Goal: Task Accomplishment & Management: Manage account settings

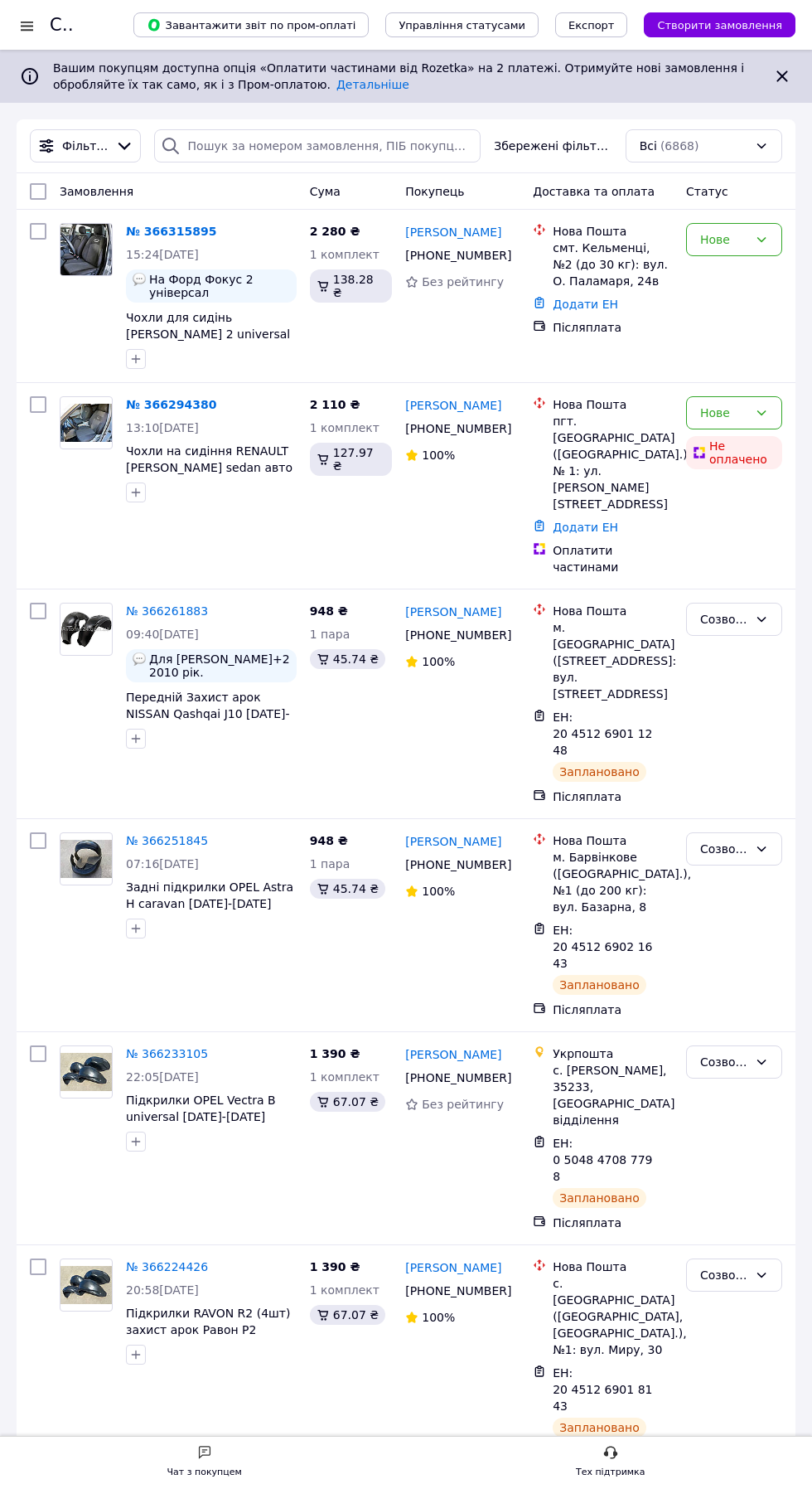
click at [162, 1047] on link "№ 366233105" at bounding box center [166, 1054] width 82 height 13
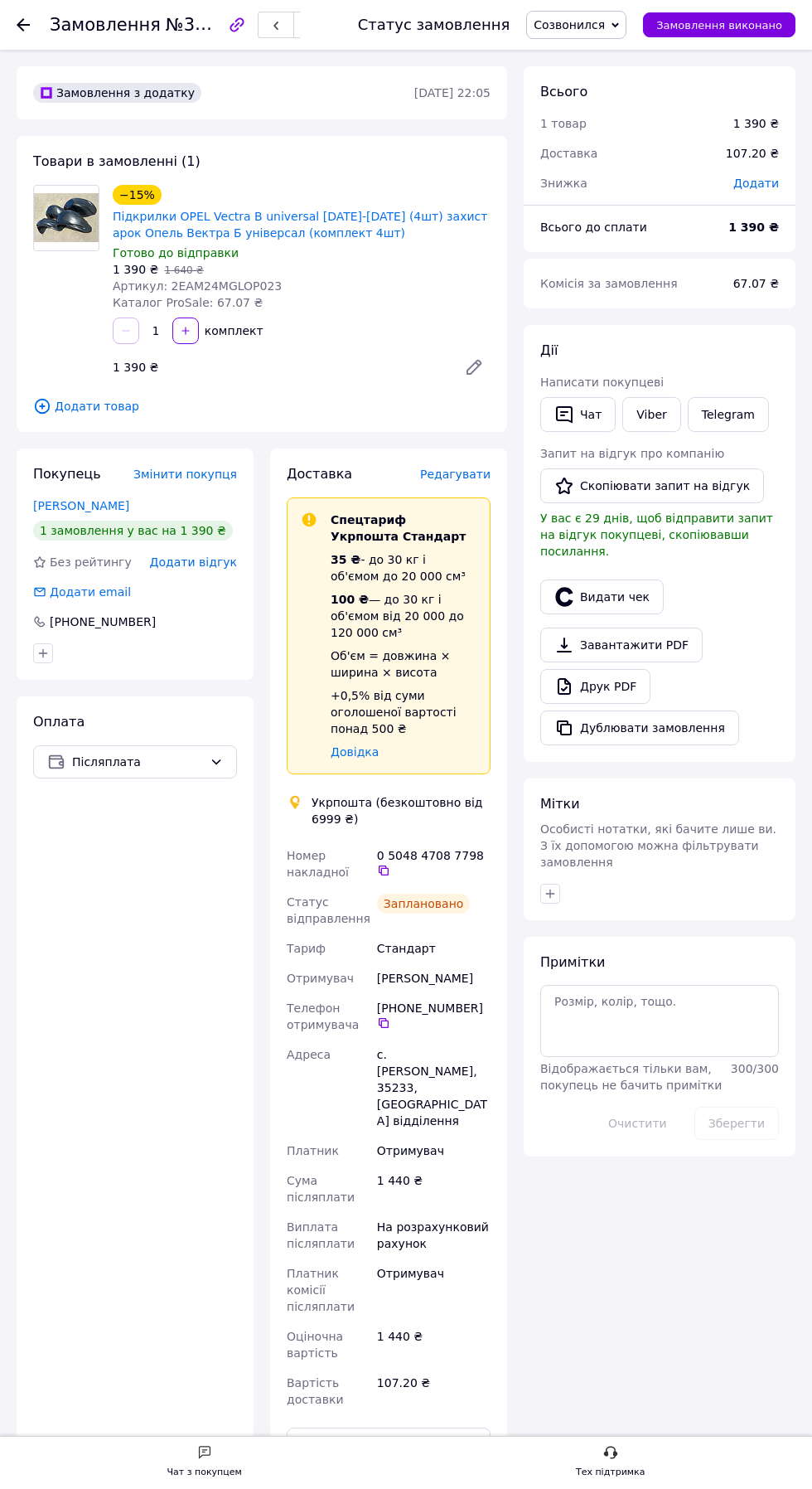
click at [454, 475] on span "Редагувати" at bounding box center [455, 474] width 71 height 13
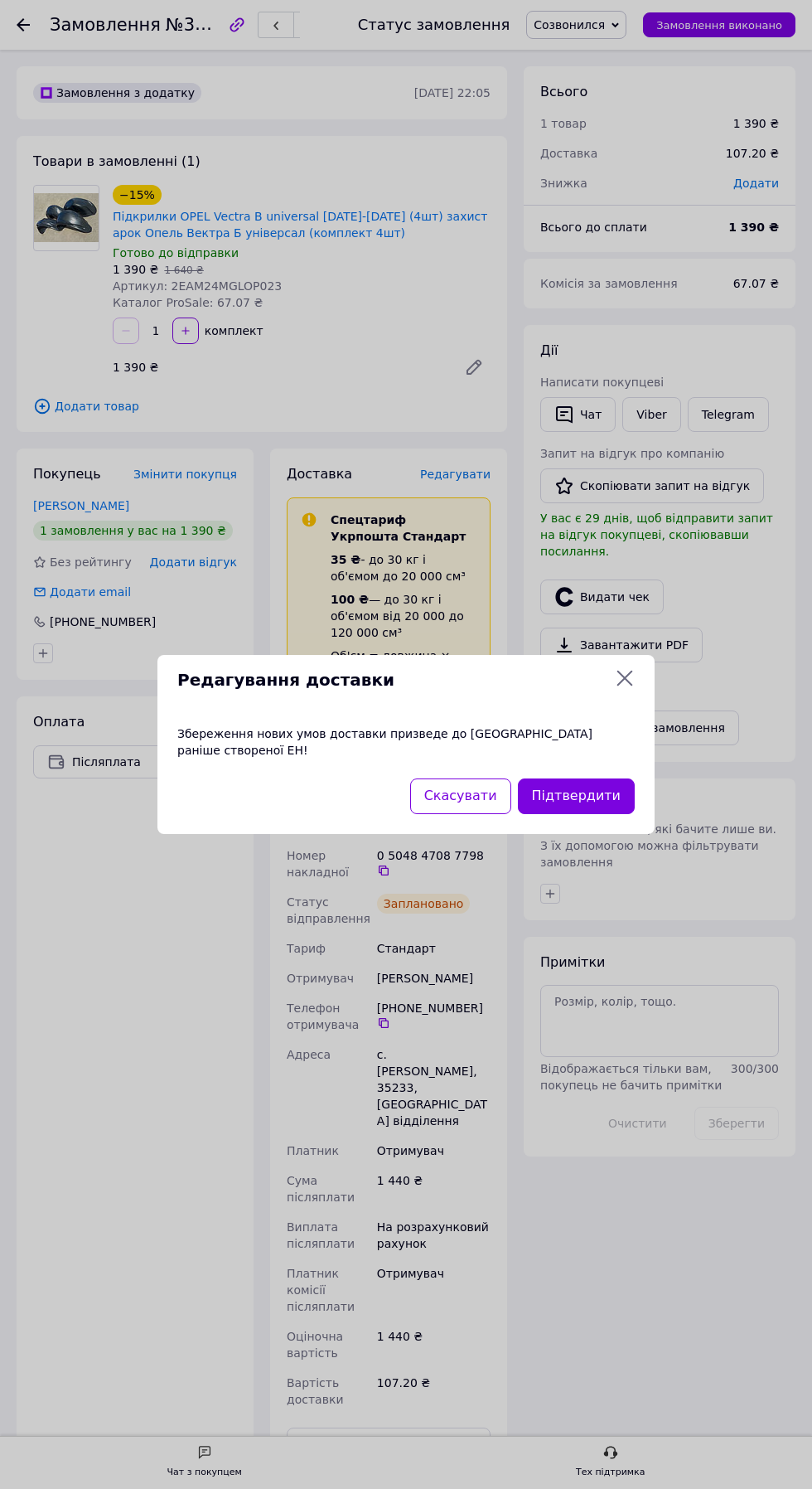
click at [558, 783] on button "Підтвердити" at bounding box center [575, 796] width 117 height 36
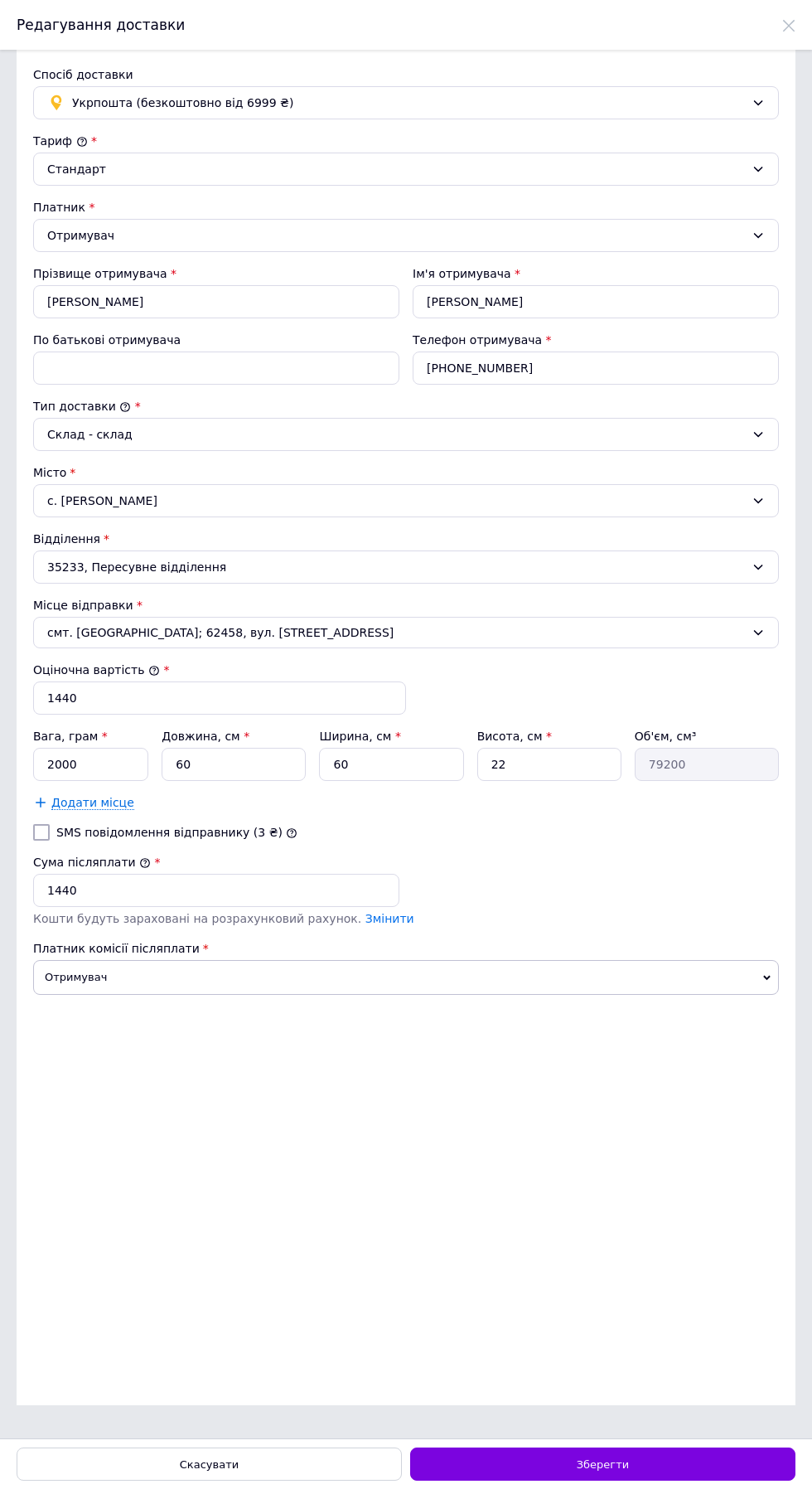
click at [169, 568] on div "35233, Пересувне відділення" at bounding box center [406, 567] width 746 height 33
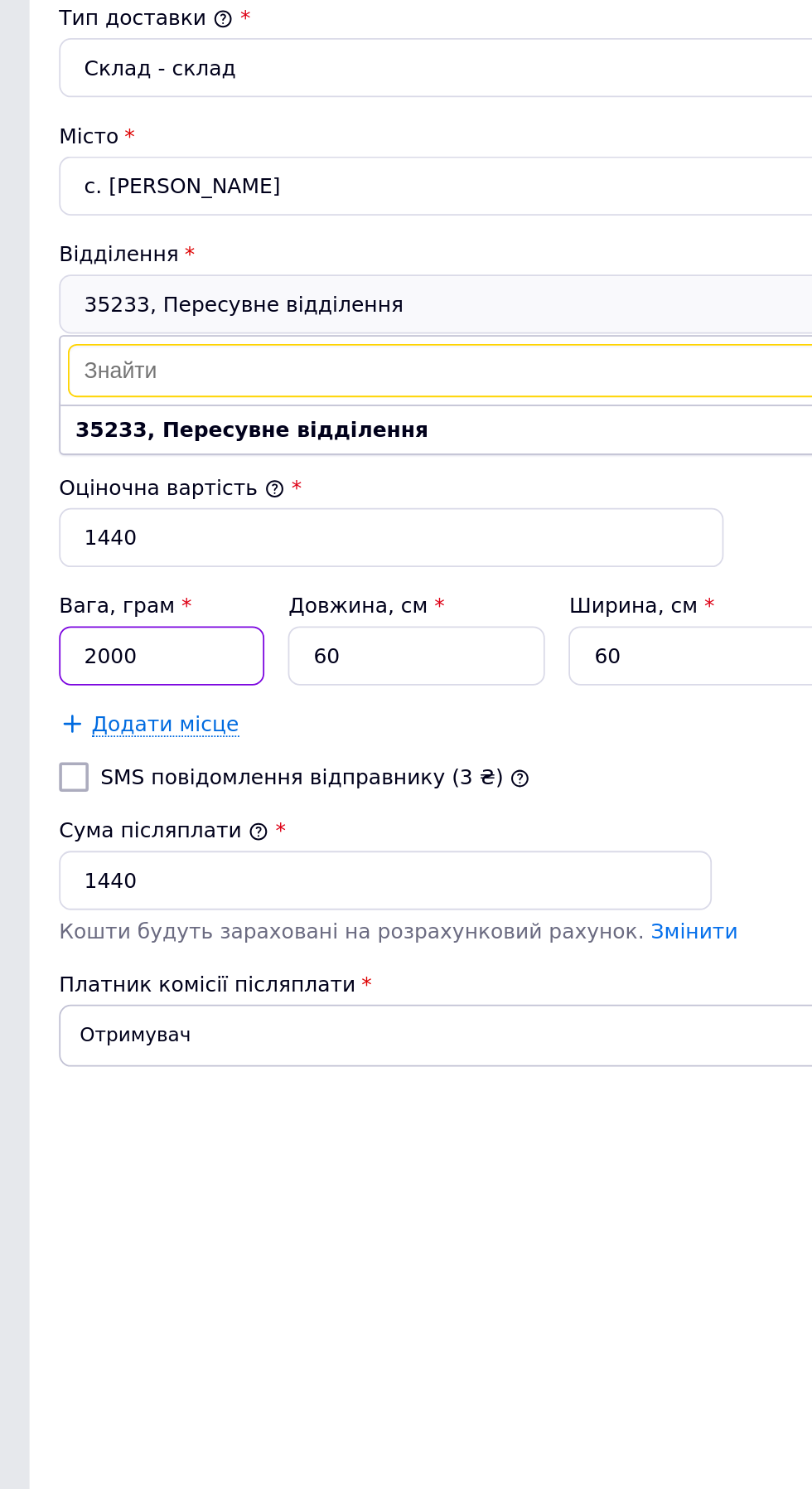
click at [104, 757] on input "2000" at bounding box center [91, 765] width 116 height 33
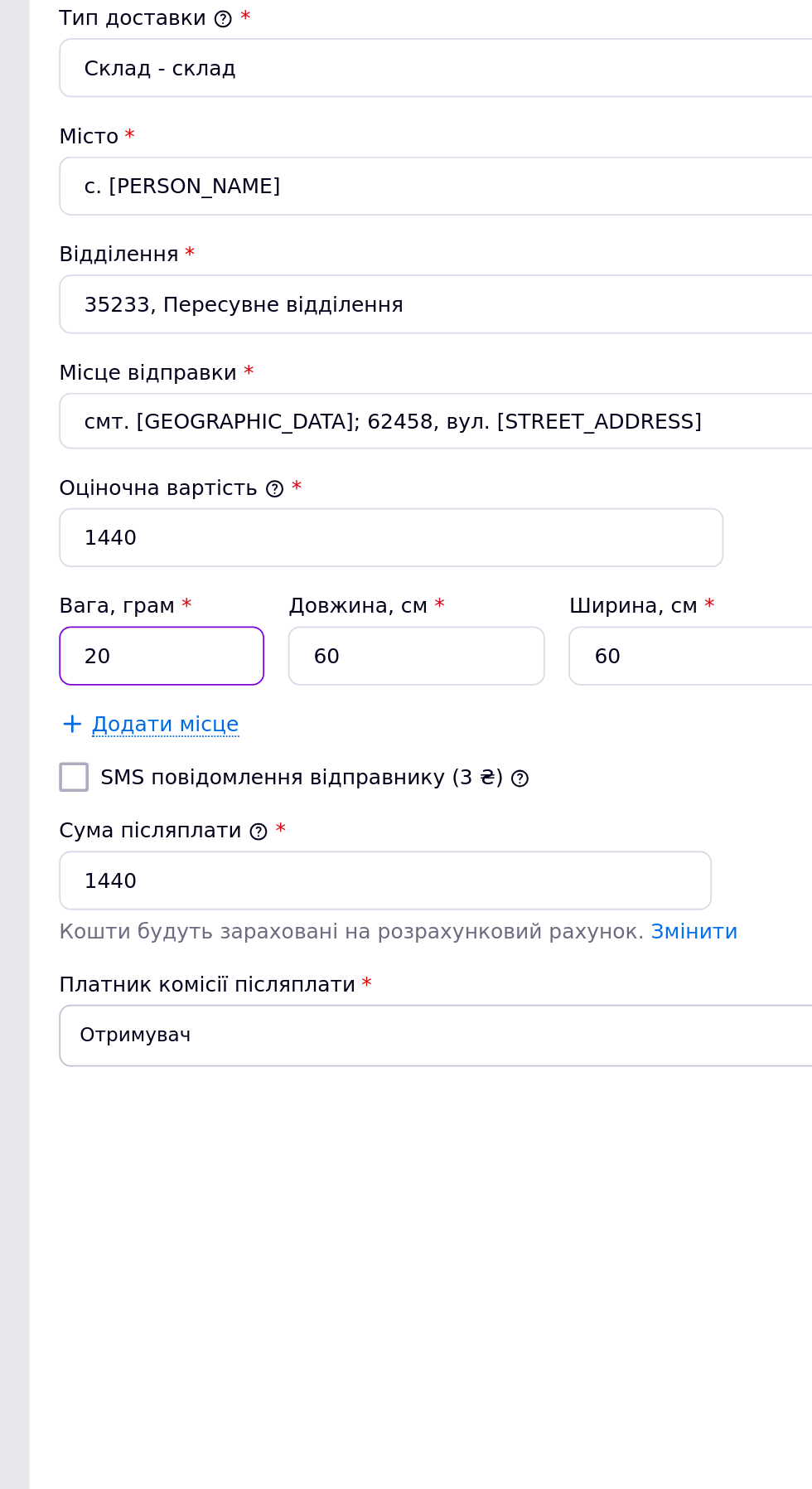
type input "2"
type input "3650"
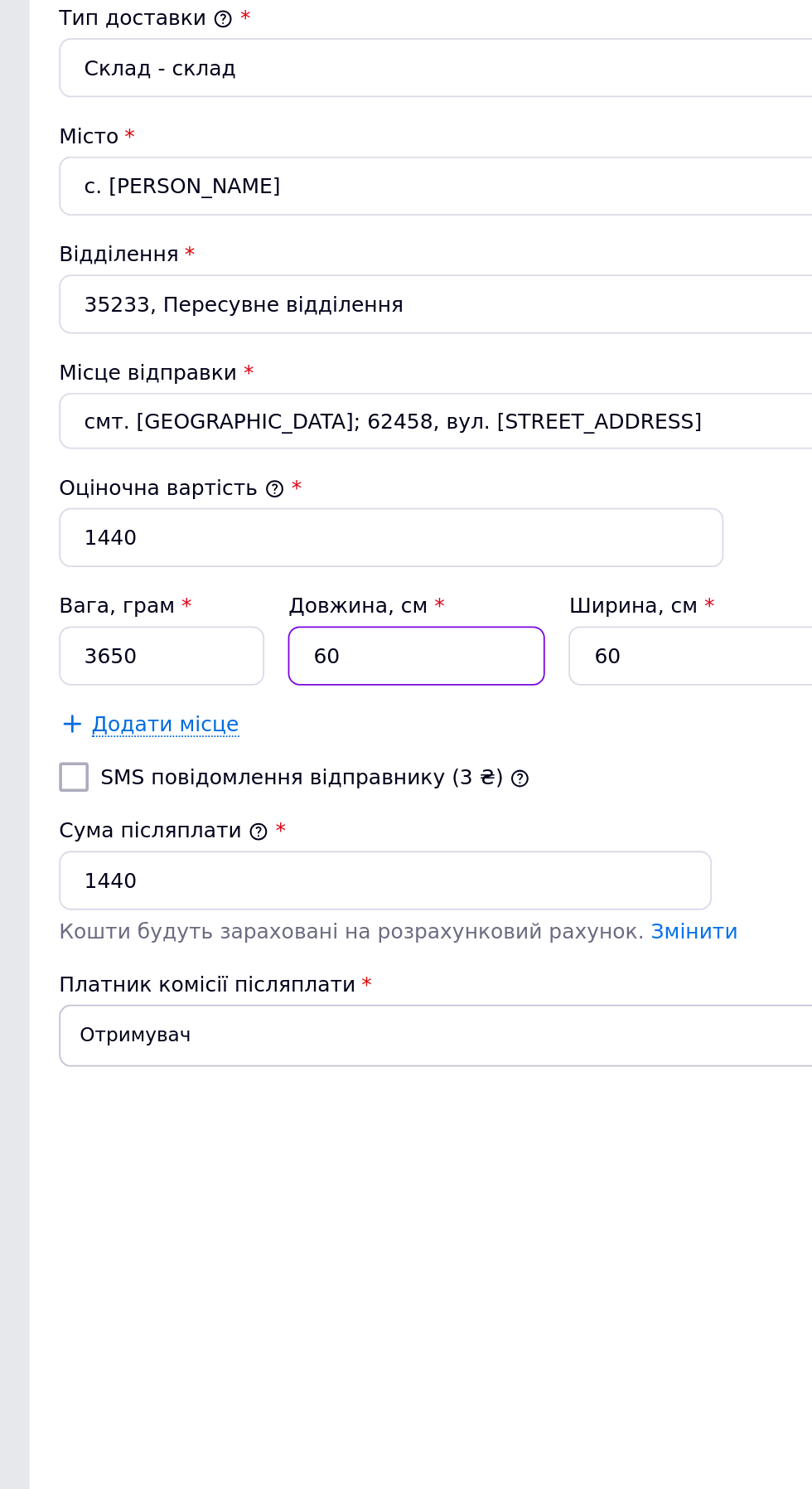
click at [220, 761] on input "60" at bounding box center [233, 765] width 144 height 33
type input "6"
type input "7920"
type input "6"
type input "7920"
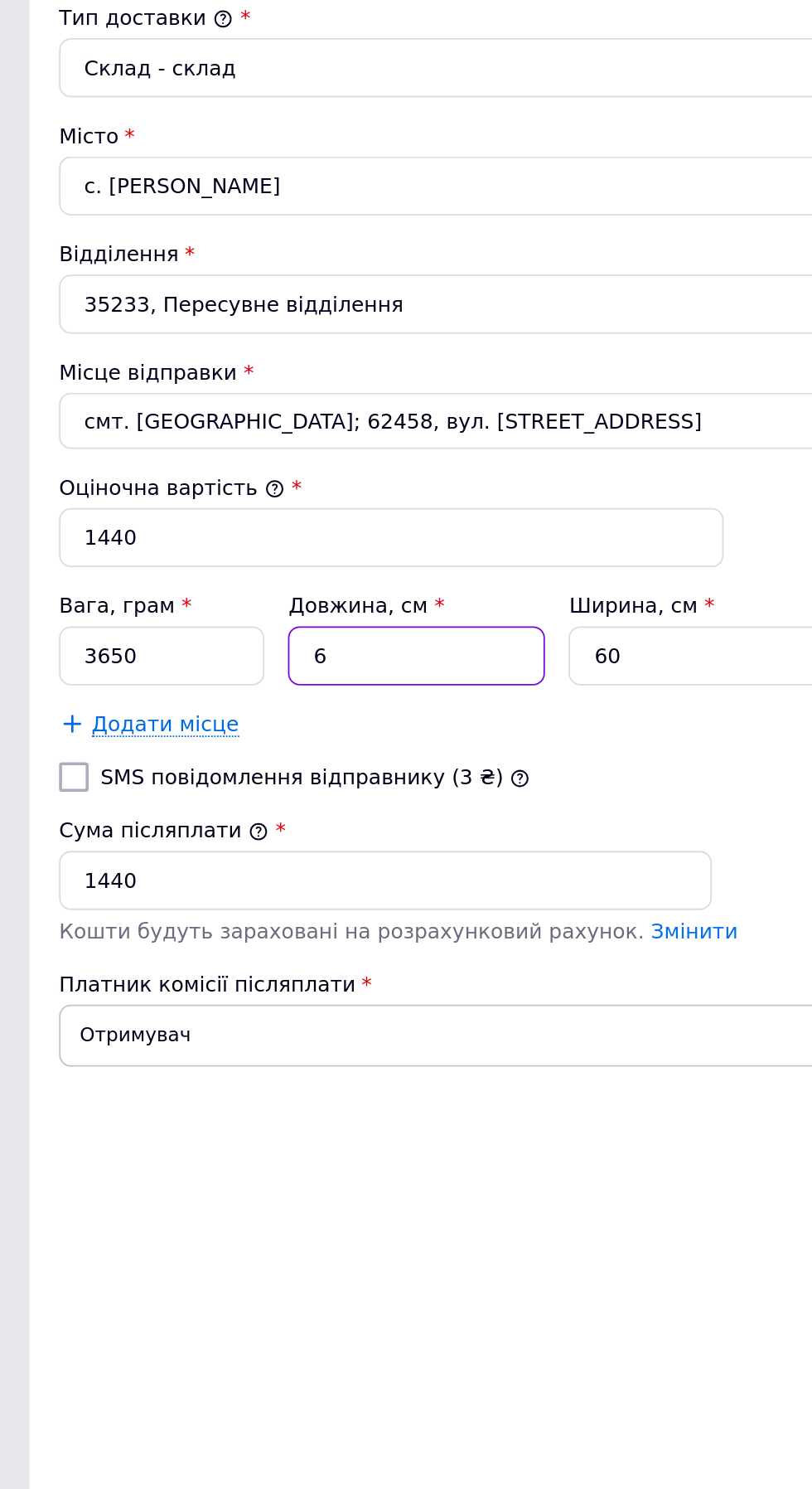
type input "69"
type input "91080"
type input "69"
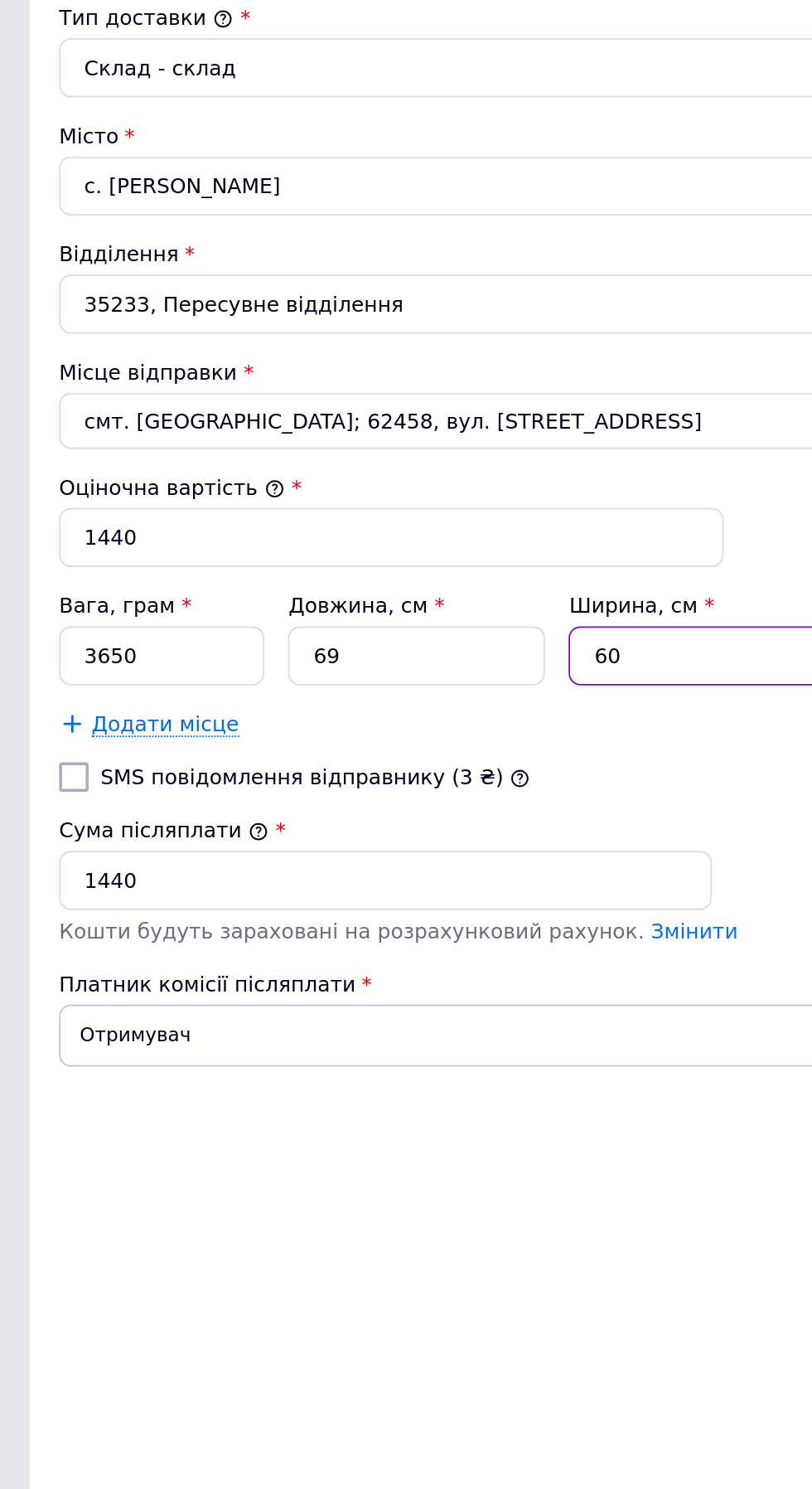
click at [379, 762] on input "60" at bounding box center [391, 765] width 144 height 33
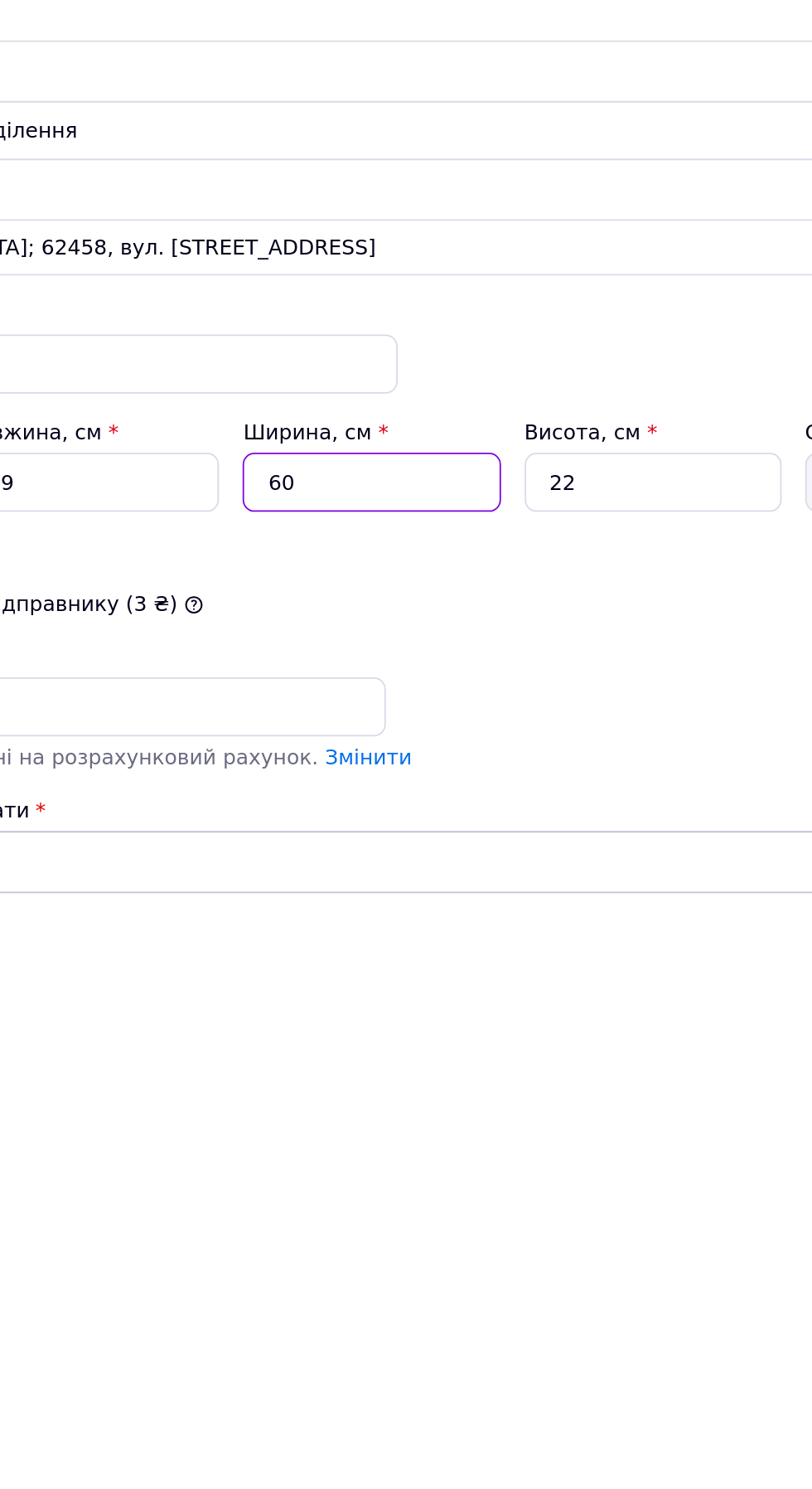
type input "6"
type input "9108"
type input "3"
type input "4554"
type input "39"
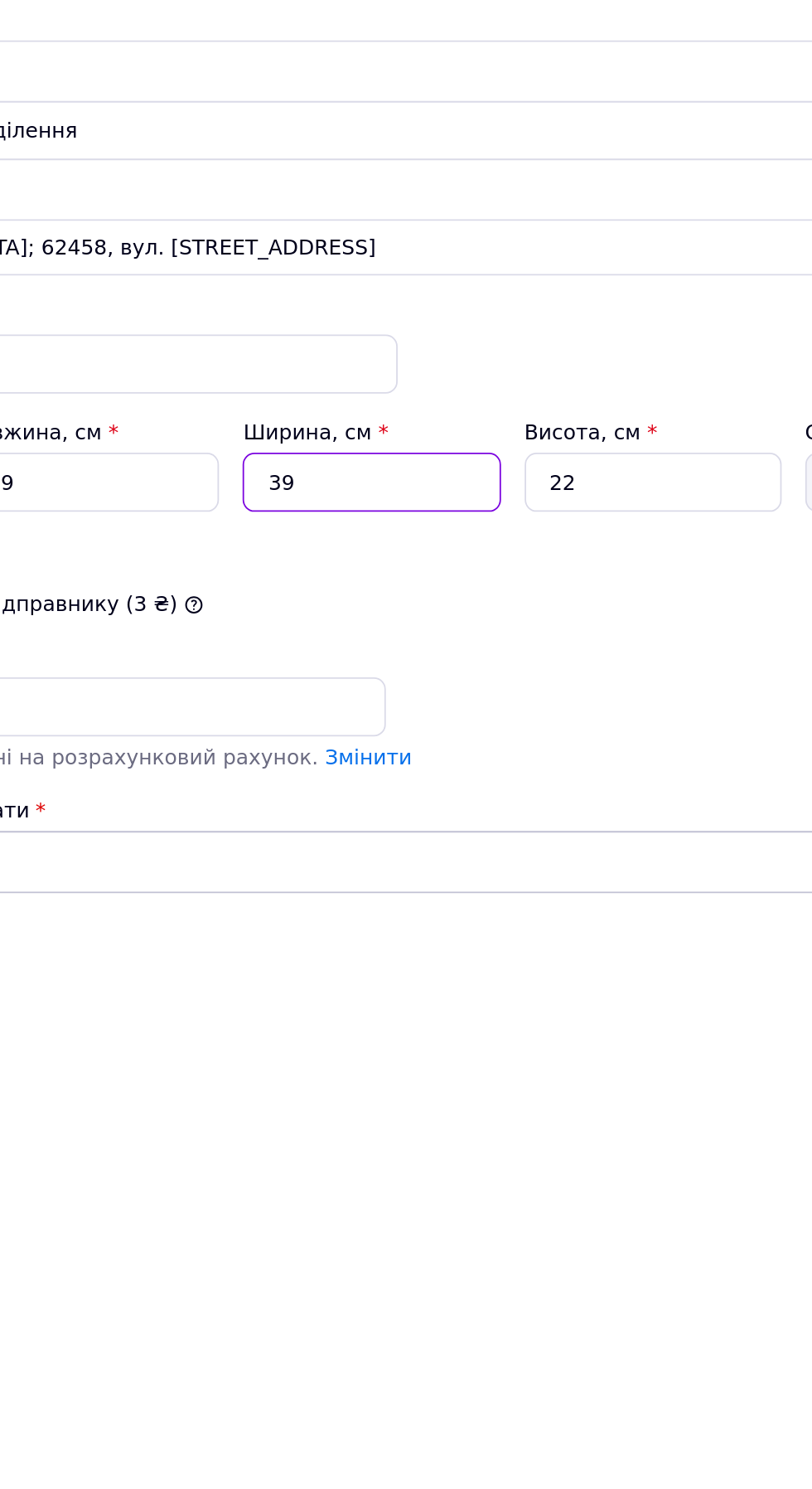
type input "59202"
type input "39"
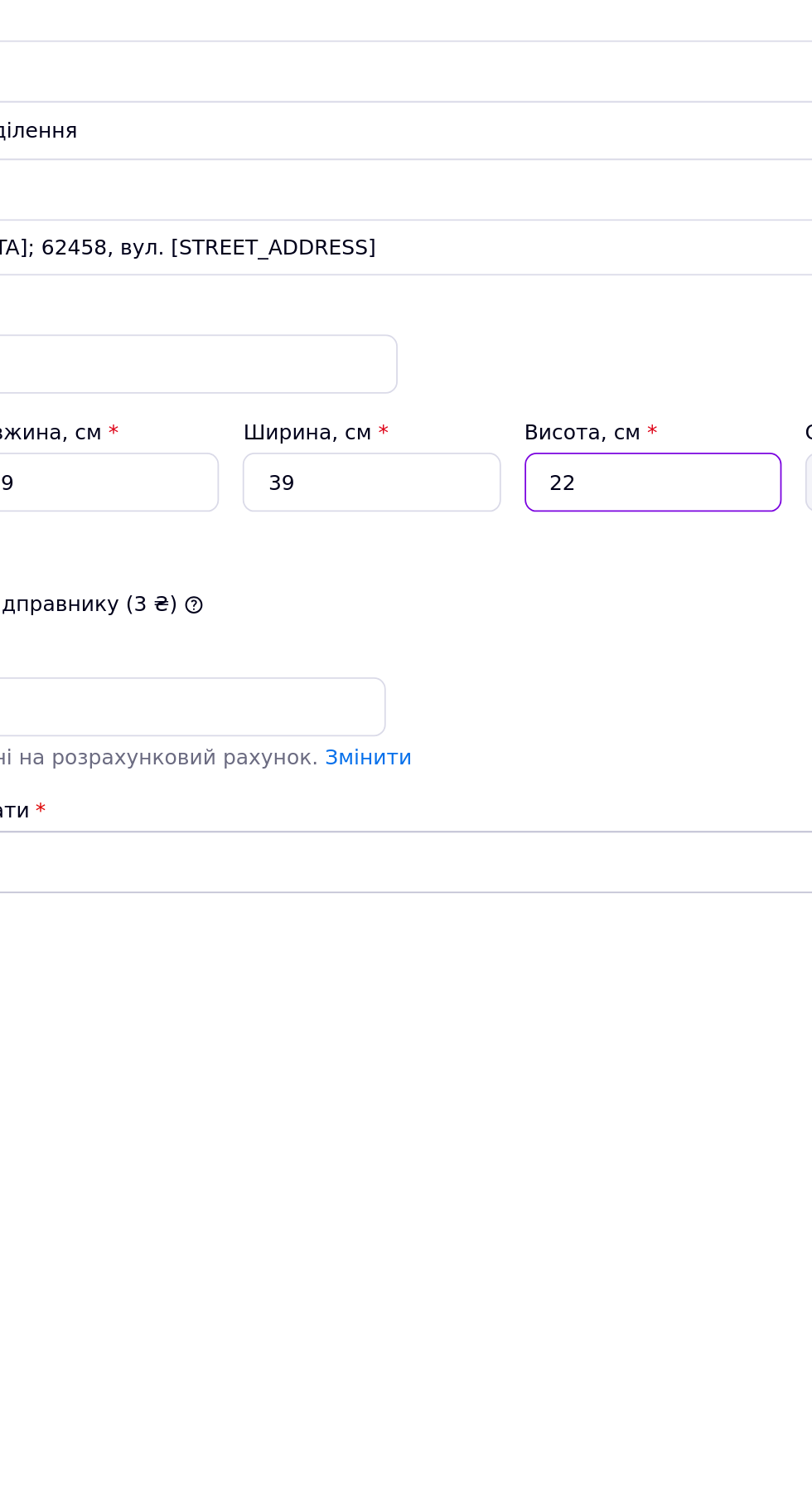
click at [537, 766] on input "22" at bounding box center [549, 765] width 144 height 33
type input "2"
type input "5382"
type input "4"
type input "10764"
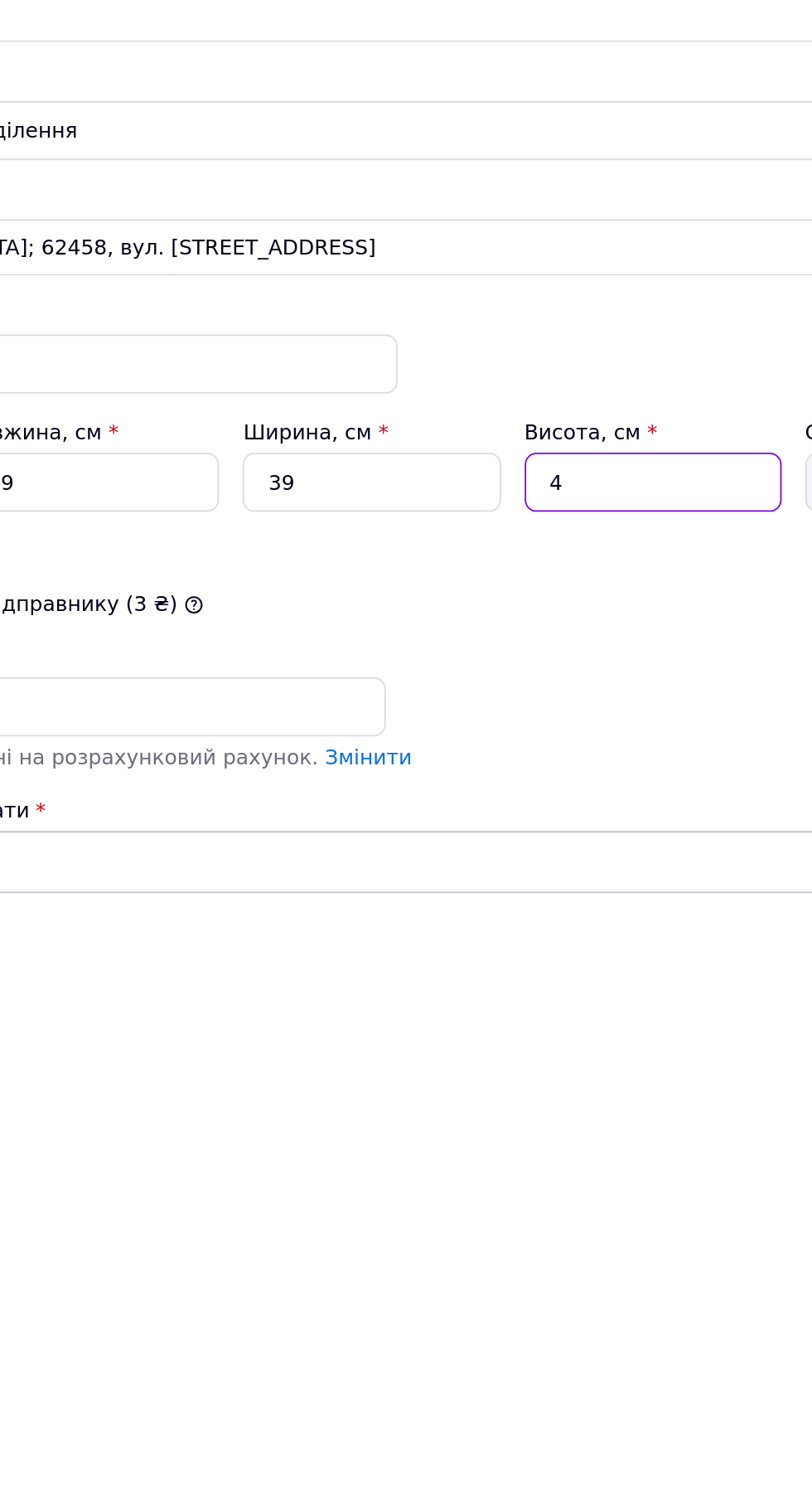
type input "42"
type input "113022"
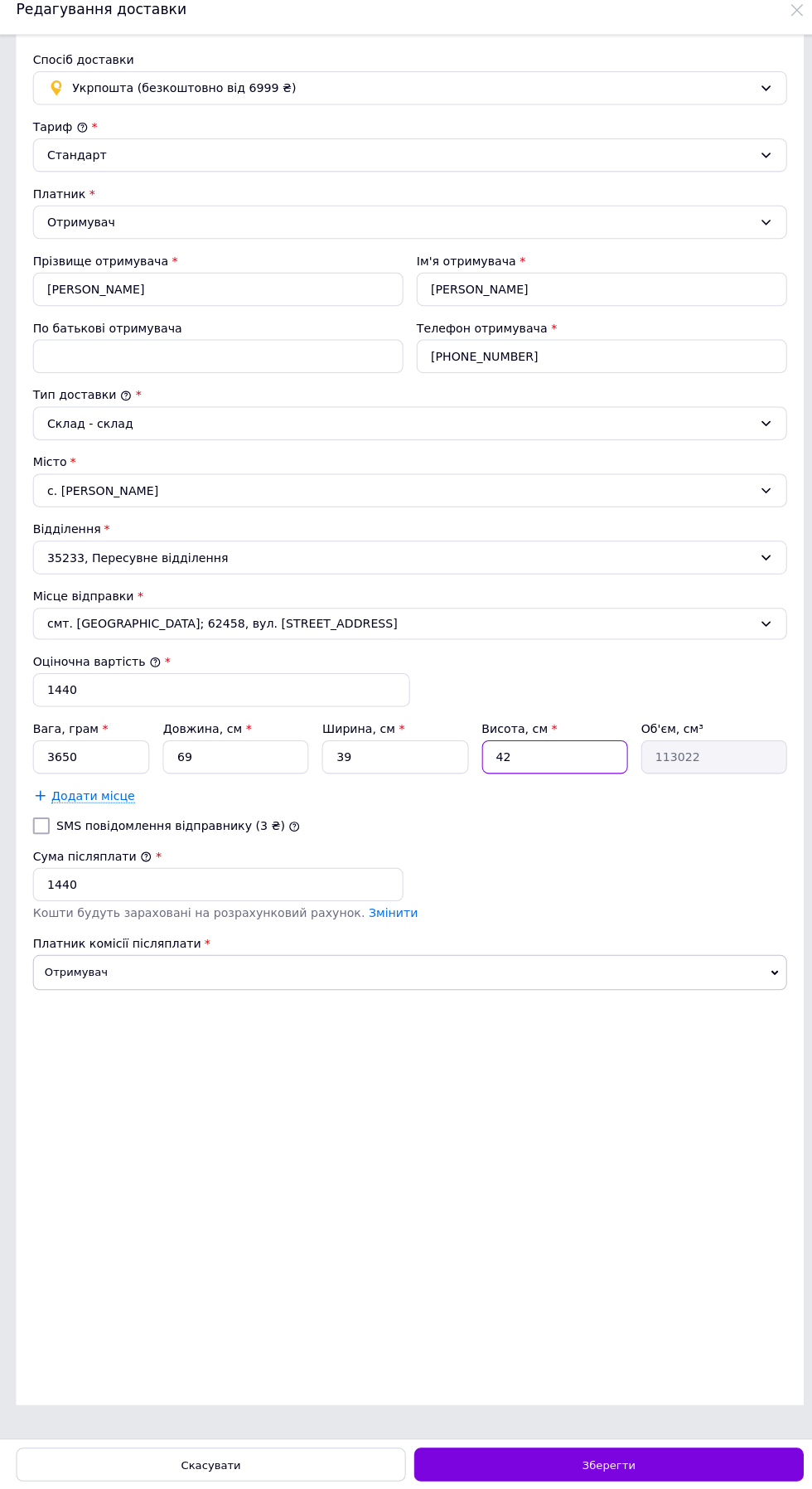
type input "42"
click at [580, 1464] on span "Зберегти" at bounding box center [603, 1464] width 52 height 13
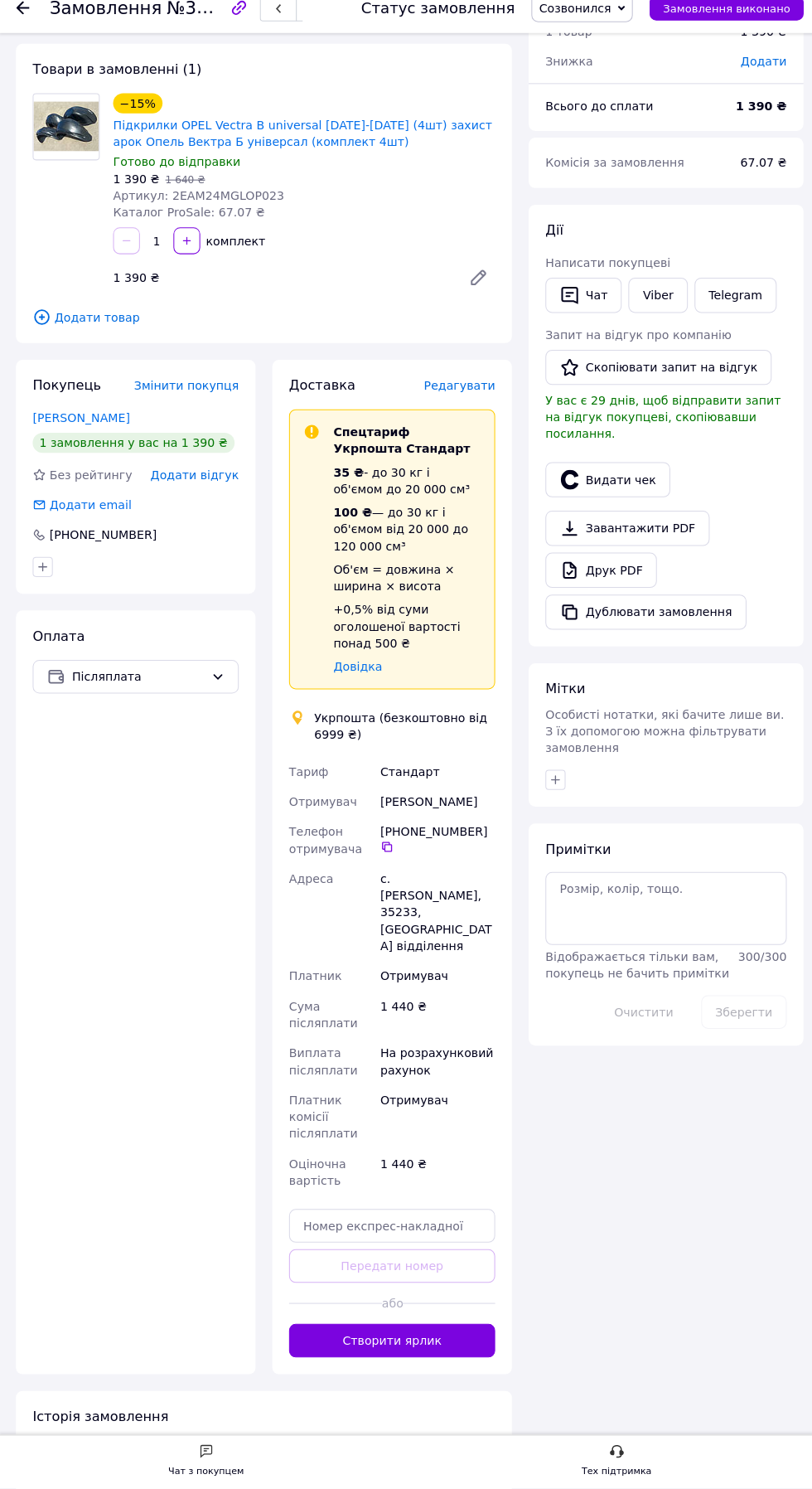
scroll to position [76, 0]
click at [391, 1326] on button "Створити ярлик" at bounding box center [388, 1342] width 204 height 33
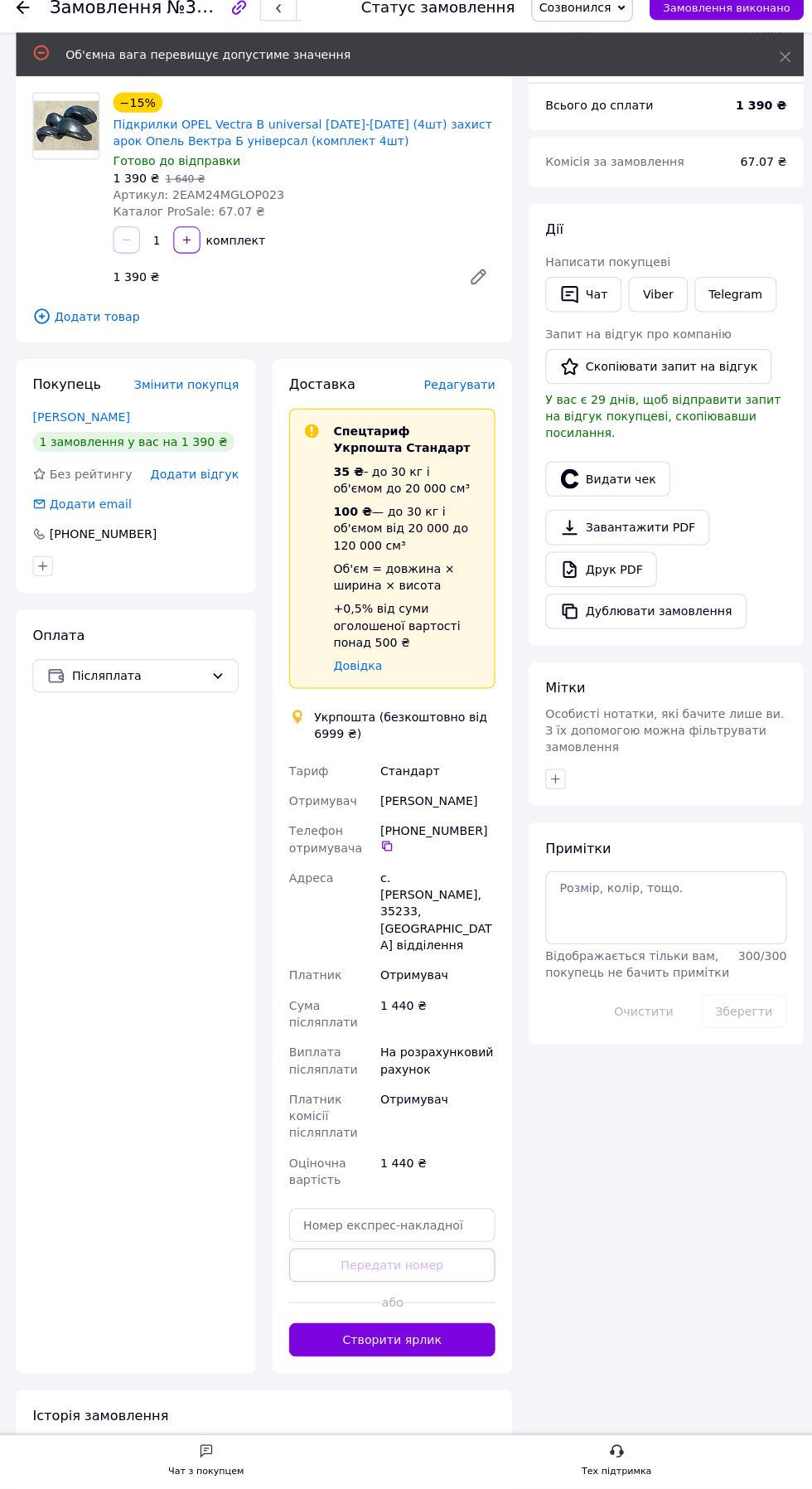
click at [452, 397] on span "Редагувати" at bounding box center [455, 397] width 71 height 13
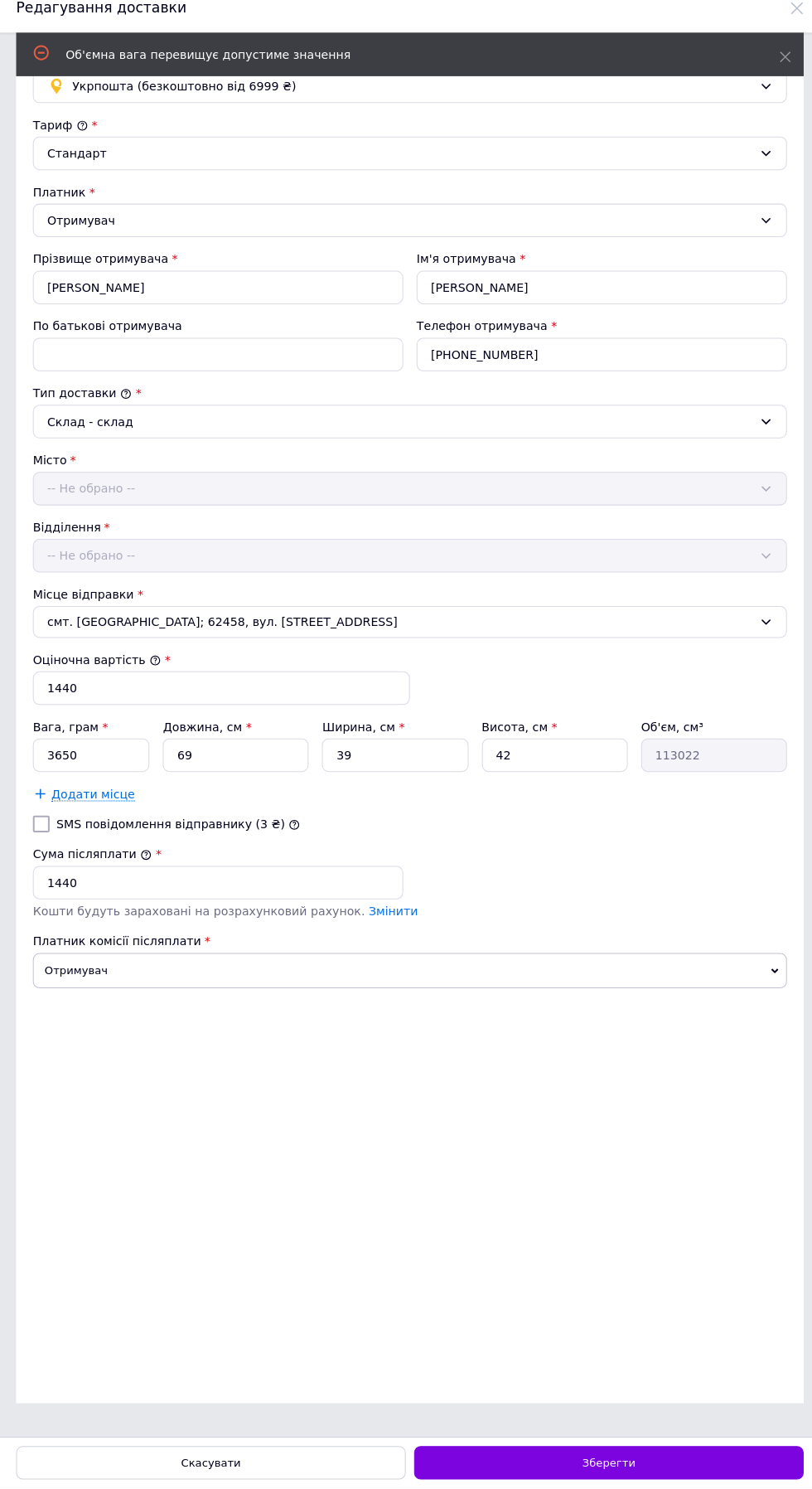
scroll to position [0, 0]
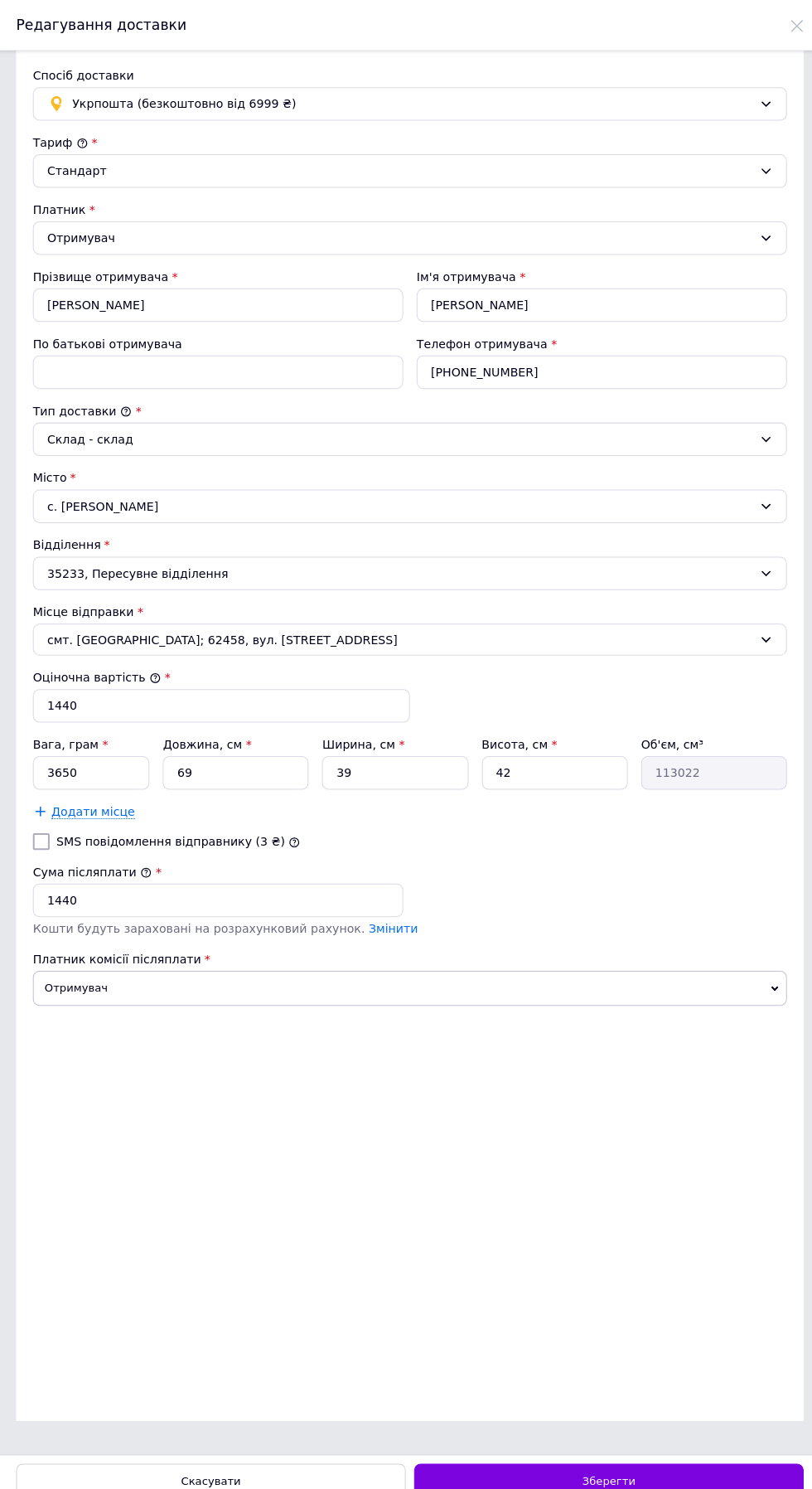
click at [125, 499] on div "с. [PERSON_NAME]" at bounding box center [406, 500] width 746 height 33
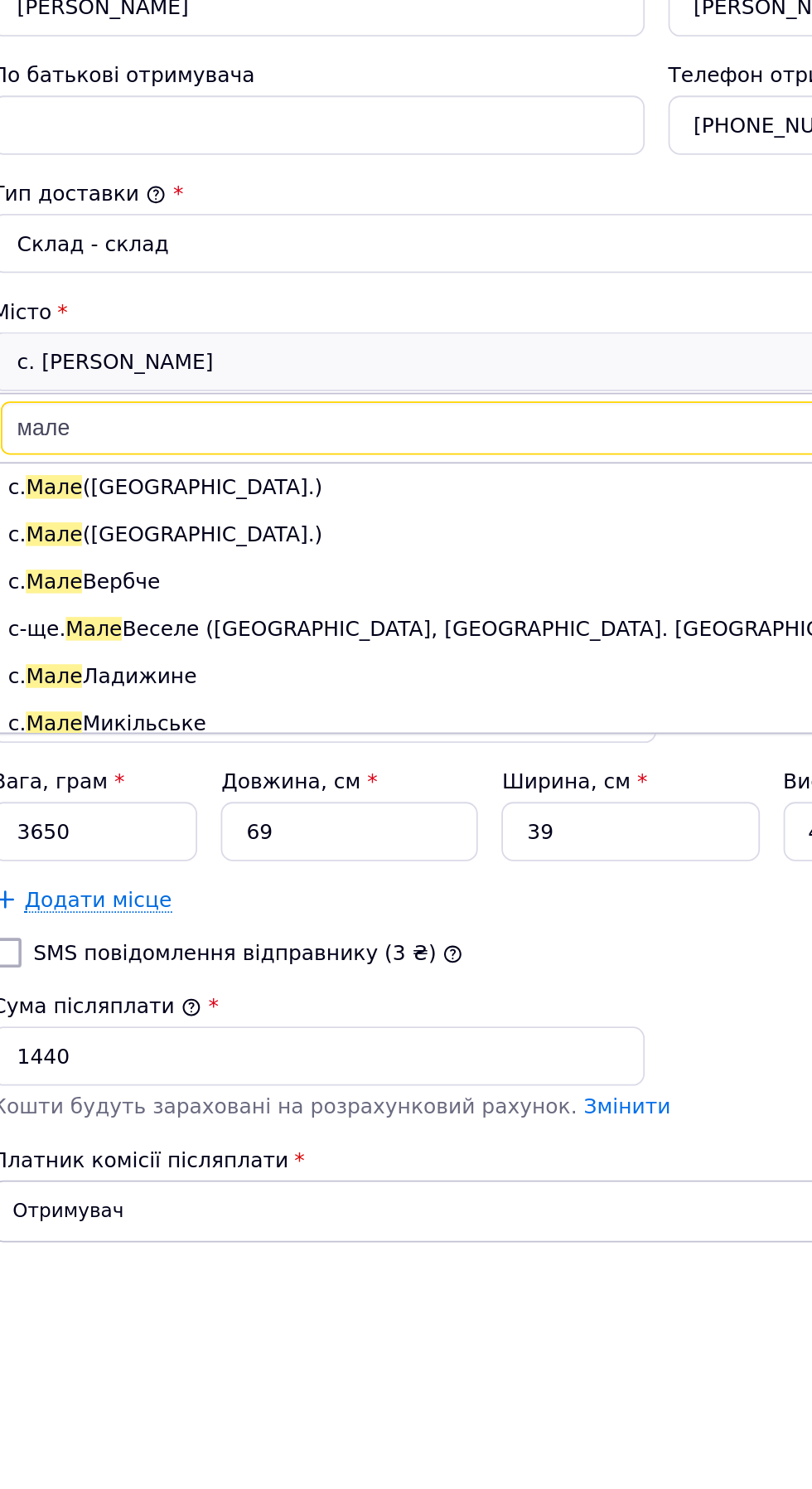
click at [128, 538] on input "мале" at bounding box center [406, 538] width 736 height 30
type input "малеве"
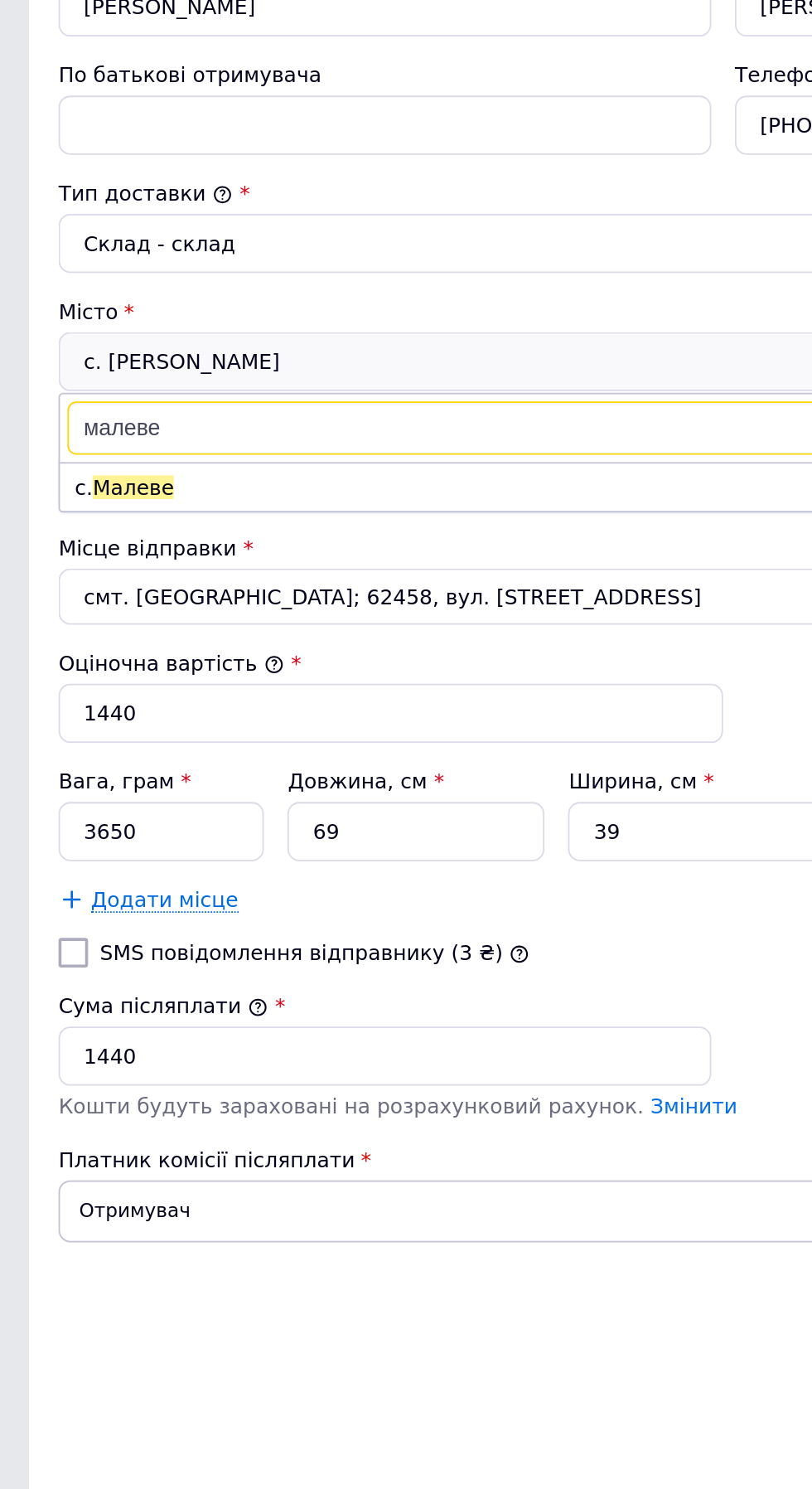
click at [72, 565] on span "Малеве" at bounding box center [75, 571] width 46 height 13
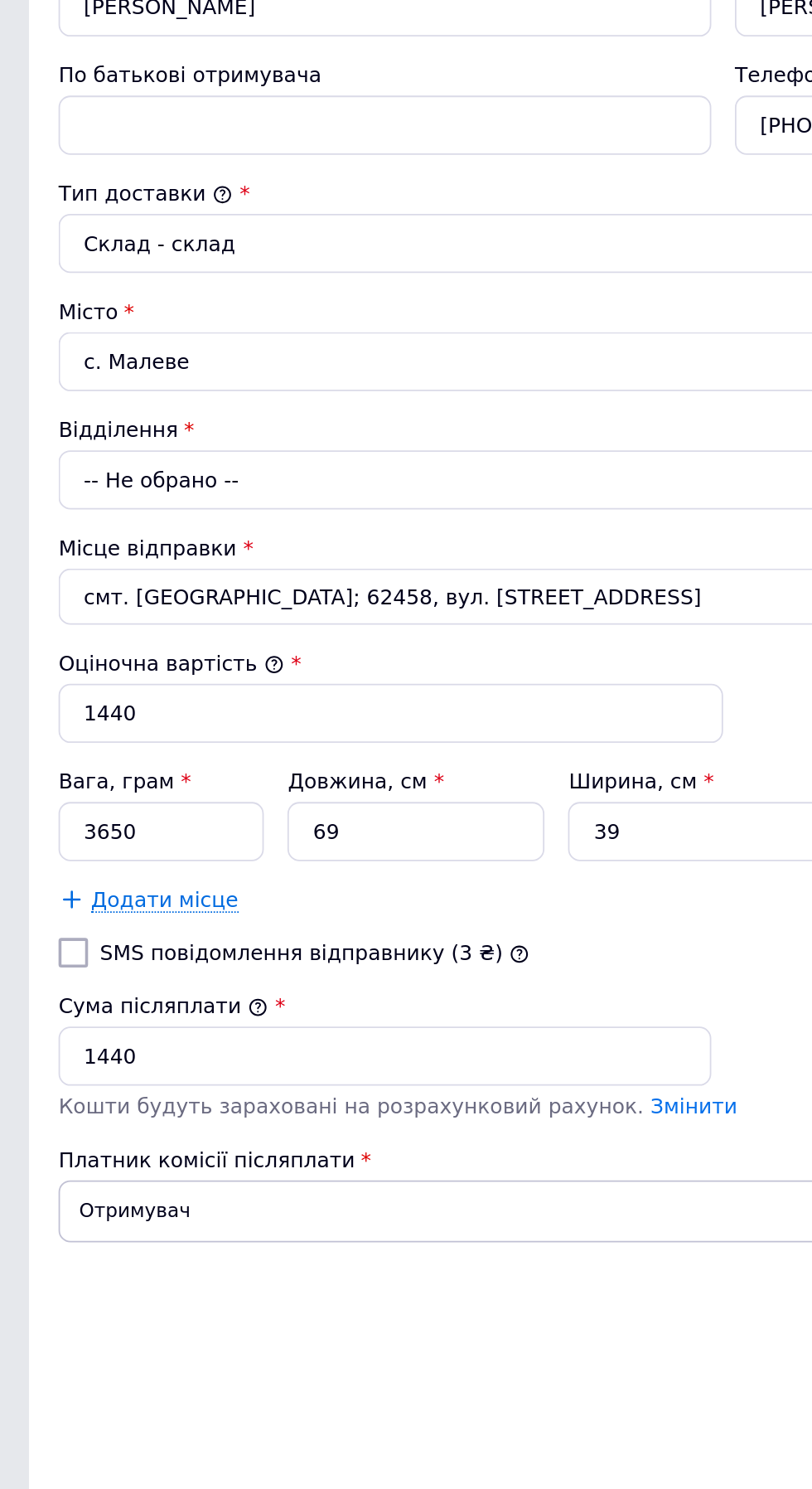
click at [83, 562] on div "-- Не обрано --" at bounding box center [406, 567] width 746 height 33
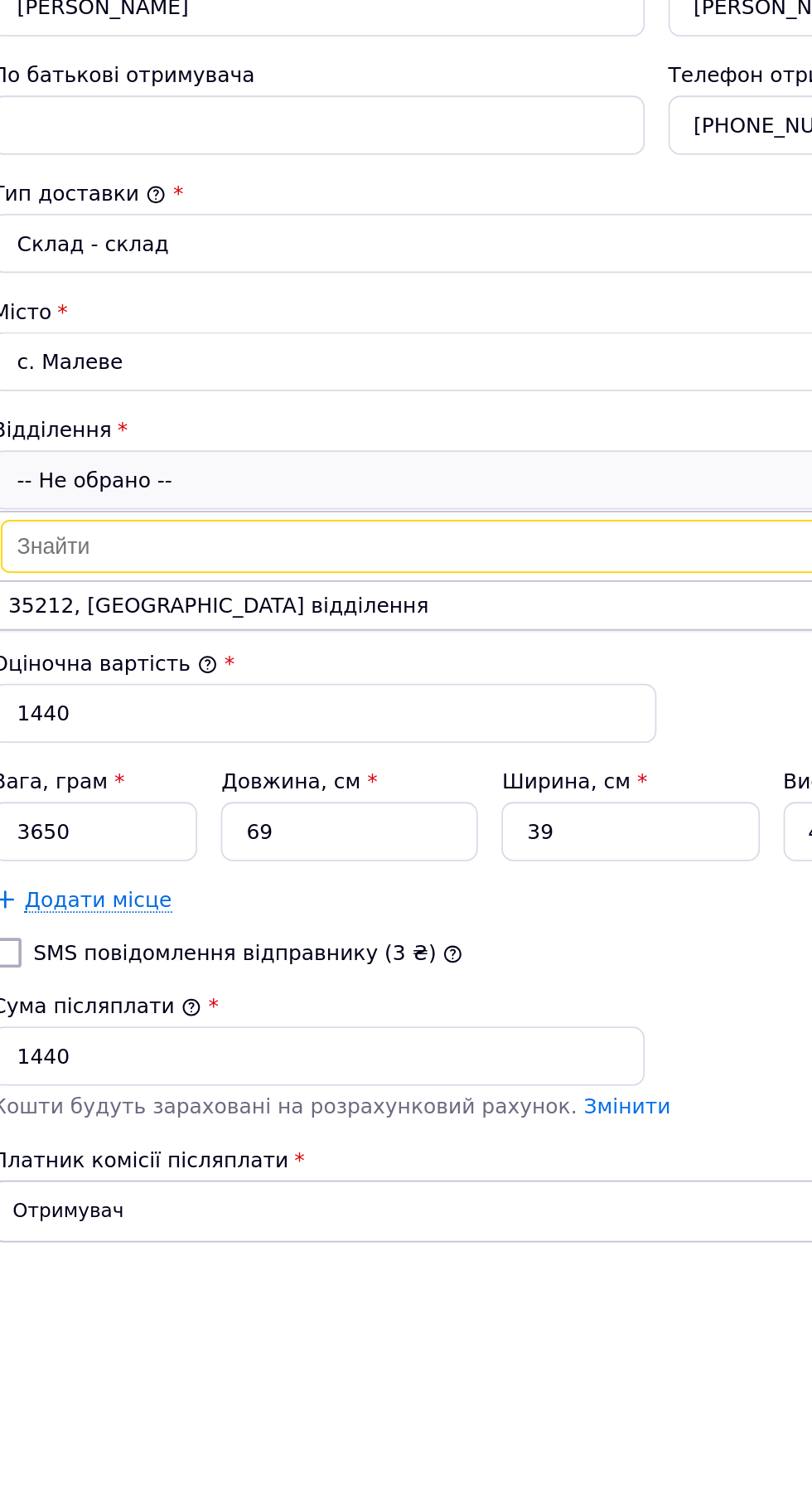
click at [85, 632] on li "35212, [GEOGRAPHIC_DATA] відділення" at bounding box center [406, 637] width 744 height 27
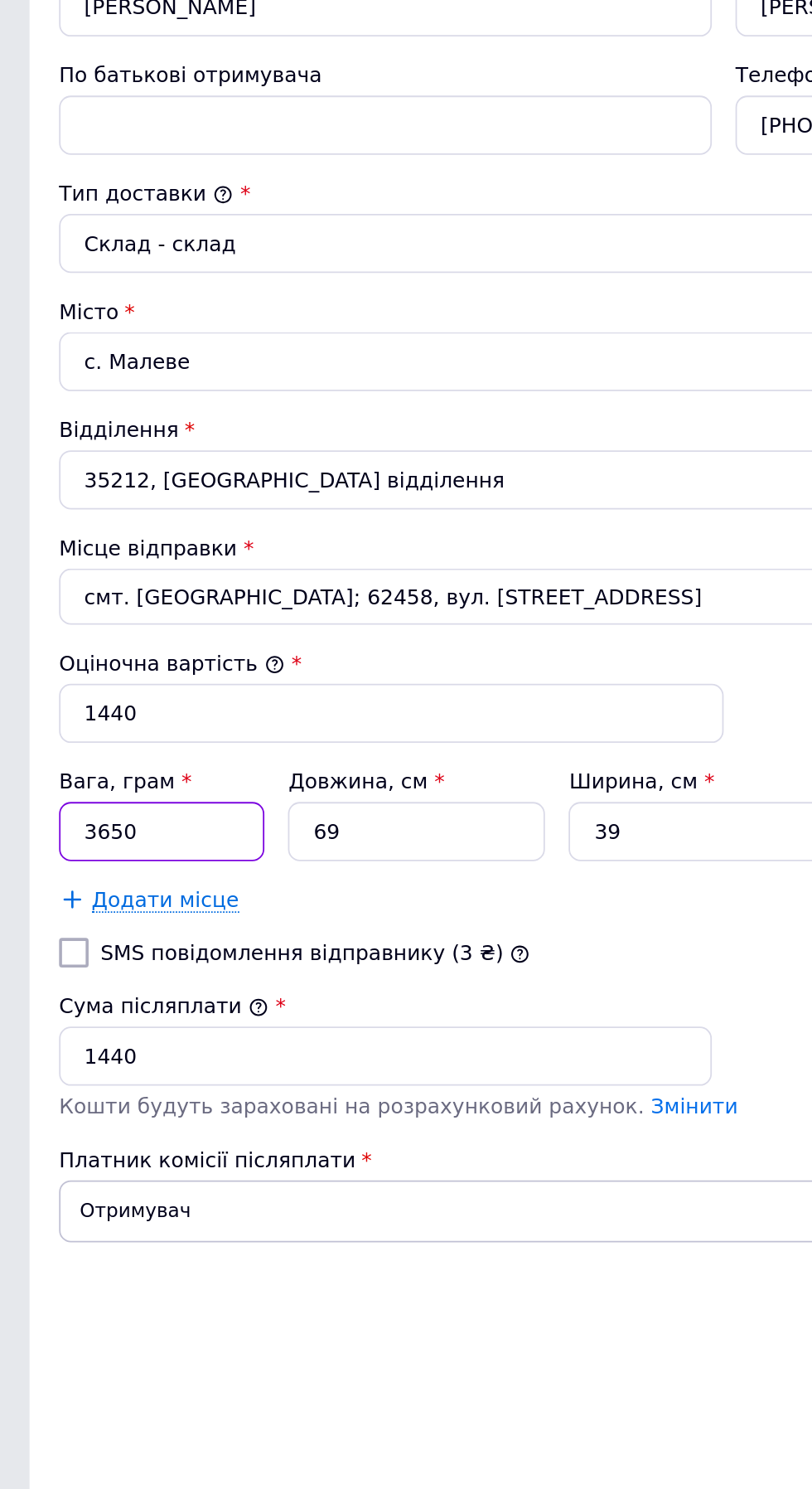
click at [94, 754] on input "3650" at bounding box center [91, 765] width 116 height 33
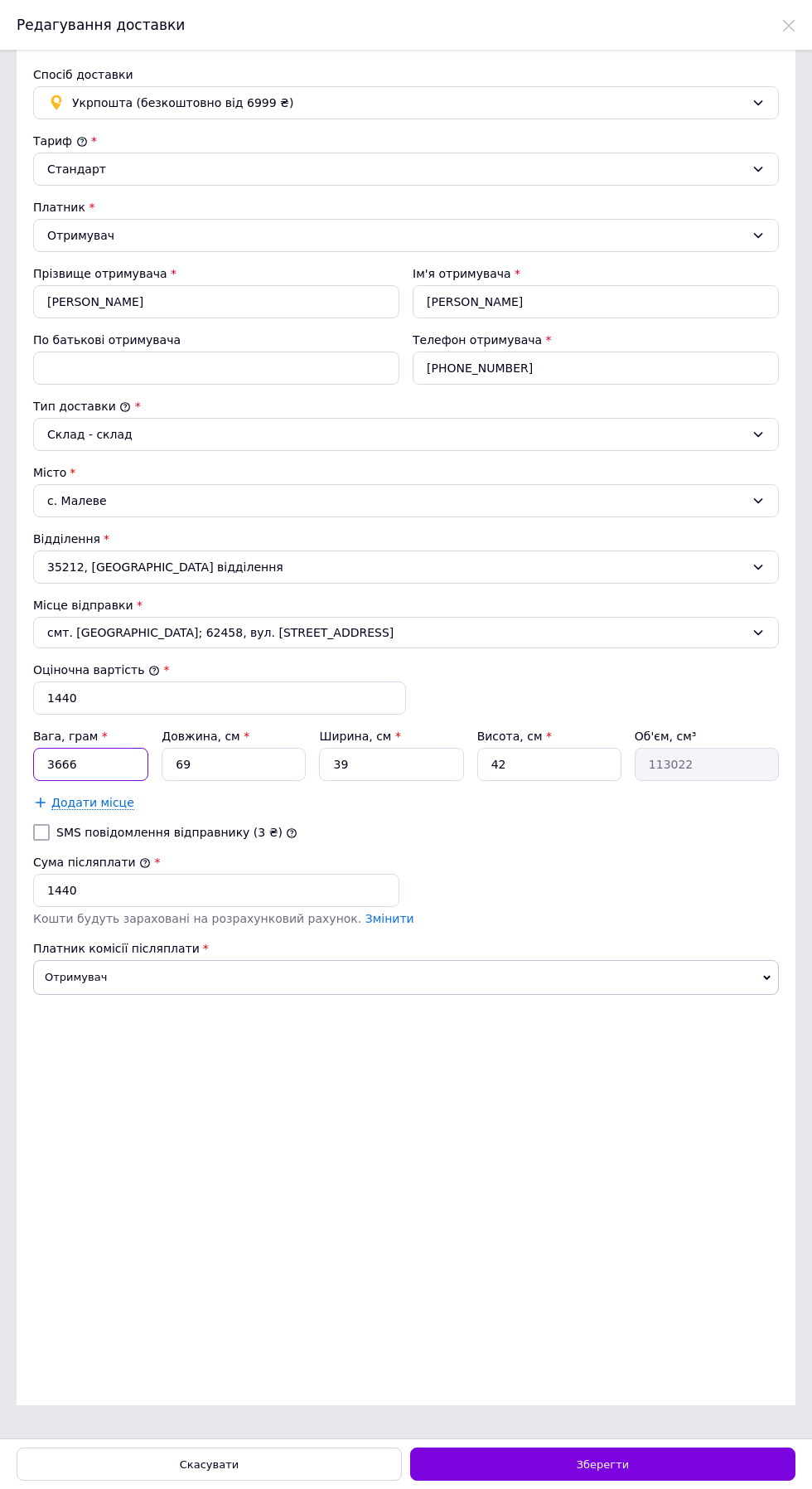
type input "3666"
click at [599, 1477] on div "Зберегти" at bounding box center [603, 1464] width 385 height 33
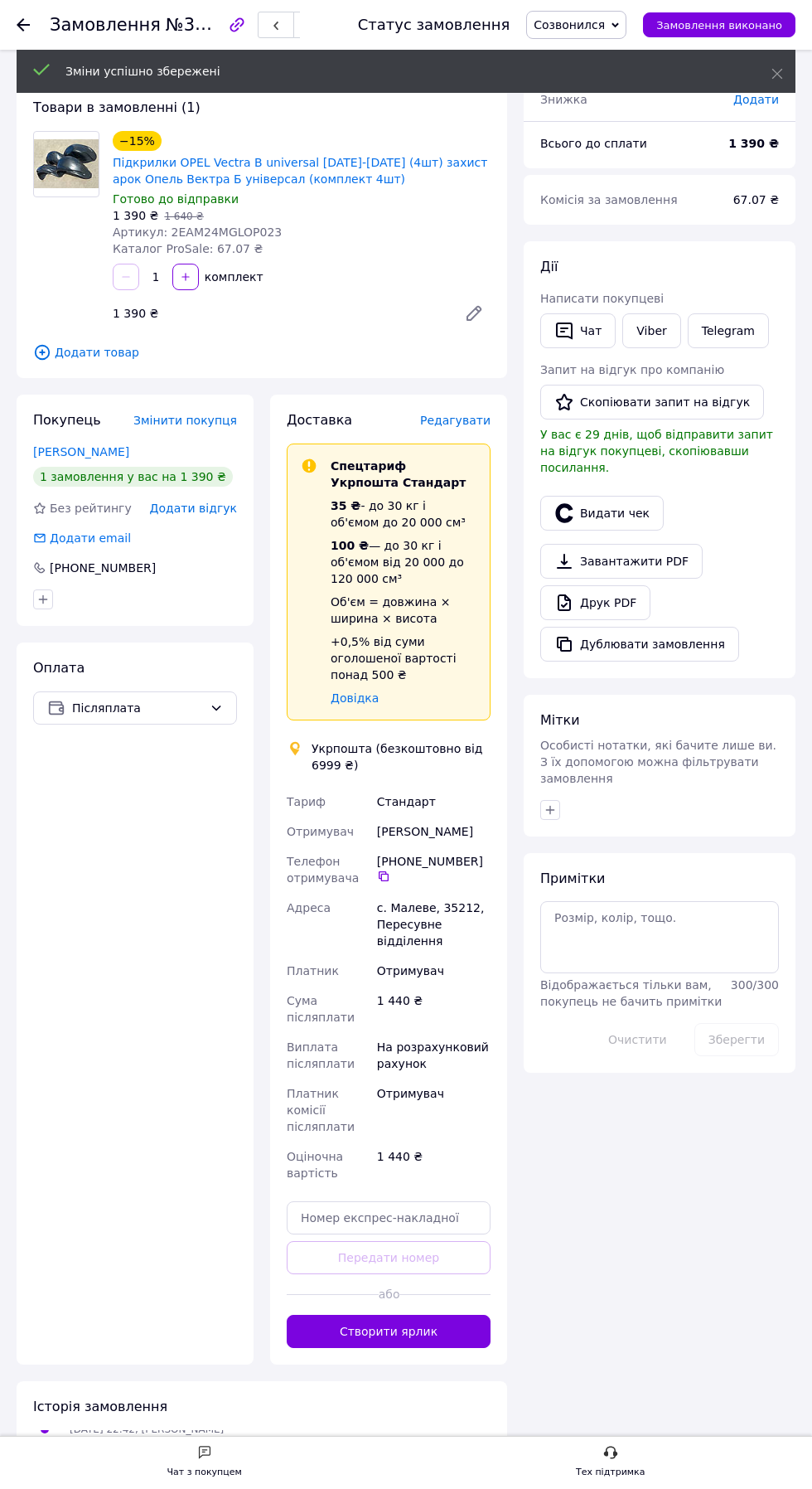
scroll to position [106, 0]
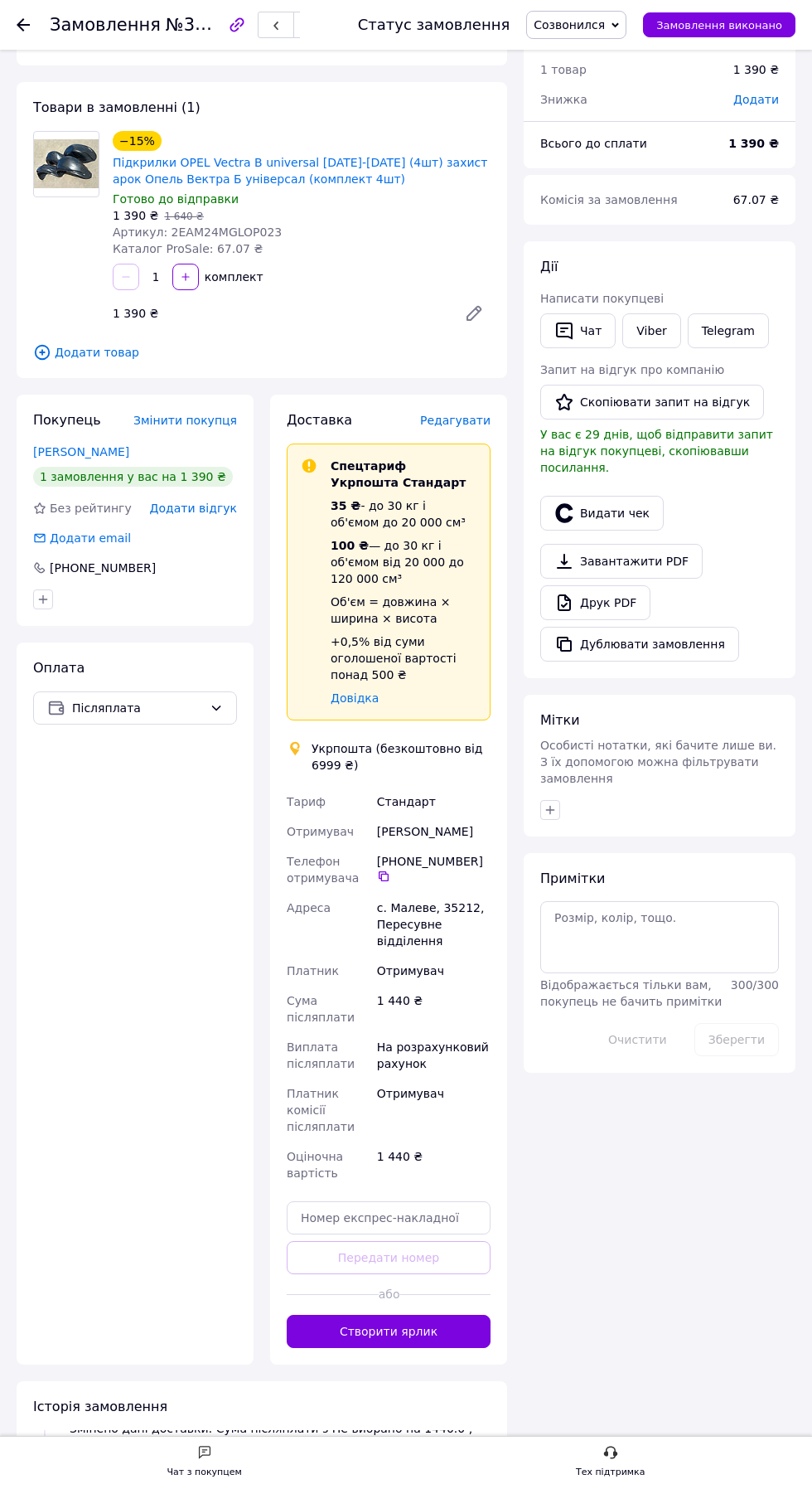
click at [394, 1315] on button "Створити ярлик" at bounding box center [388, 1331] width 204 height 33
click at [449, 420] on span "Редагувати" at bounding box center [455, 420] width 71 height 13
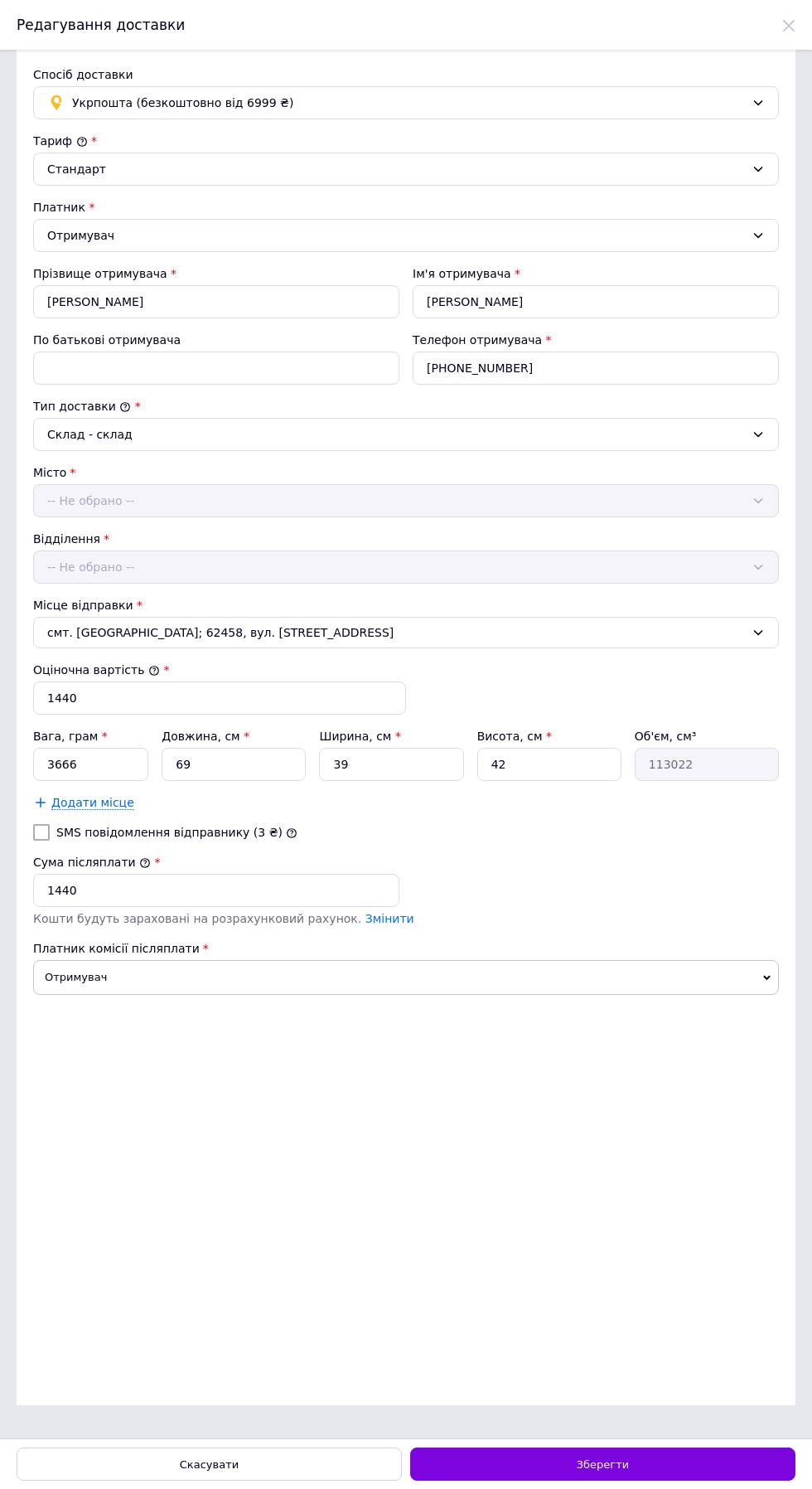
scroll to position [0, 0]
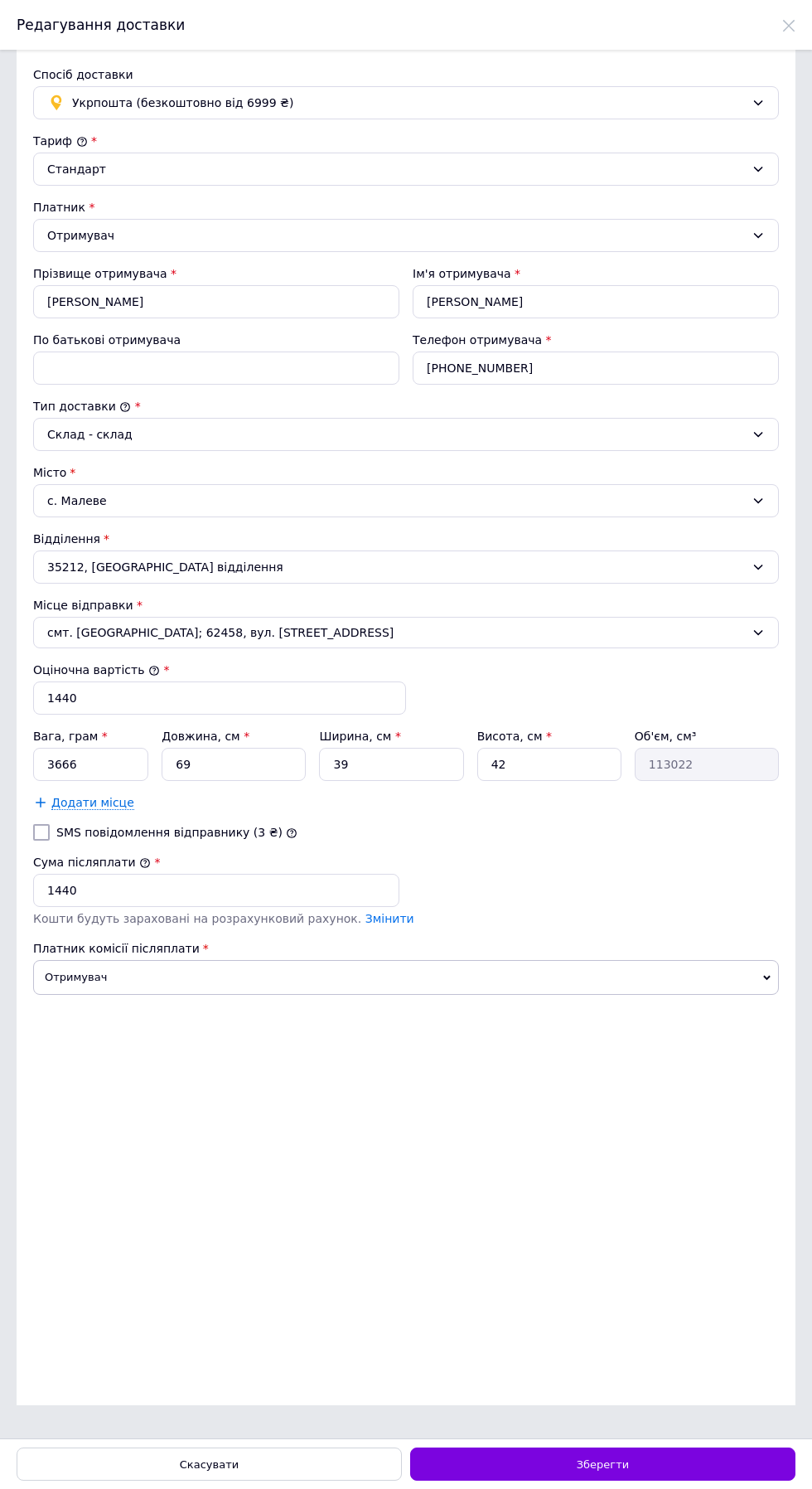
click at [126, 490] on div "с. Малеве" at bounding box center [406, 500] width 746 height 33
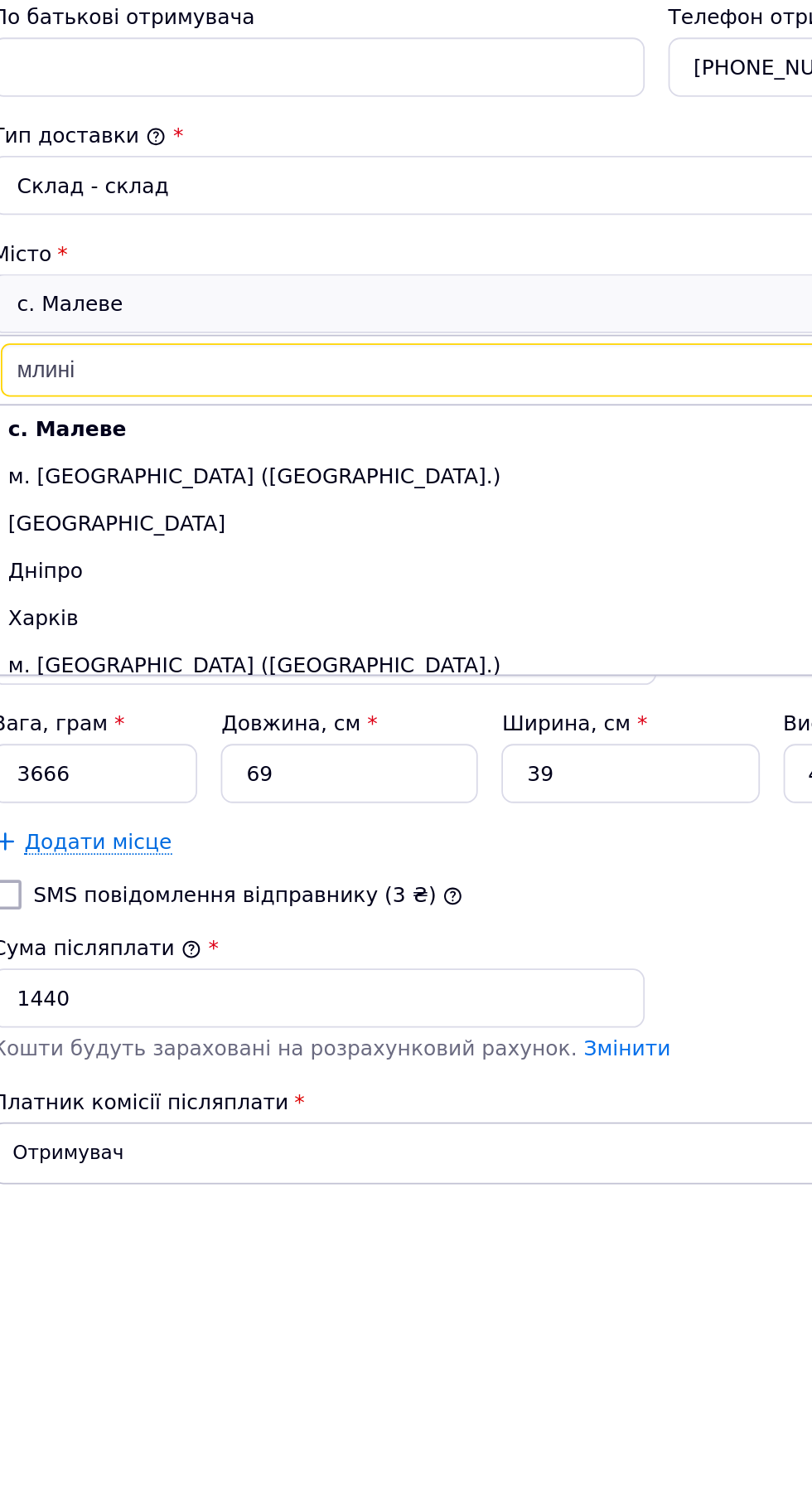
type input "млинів"
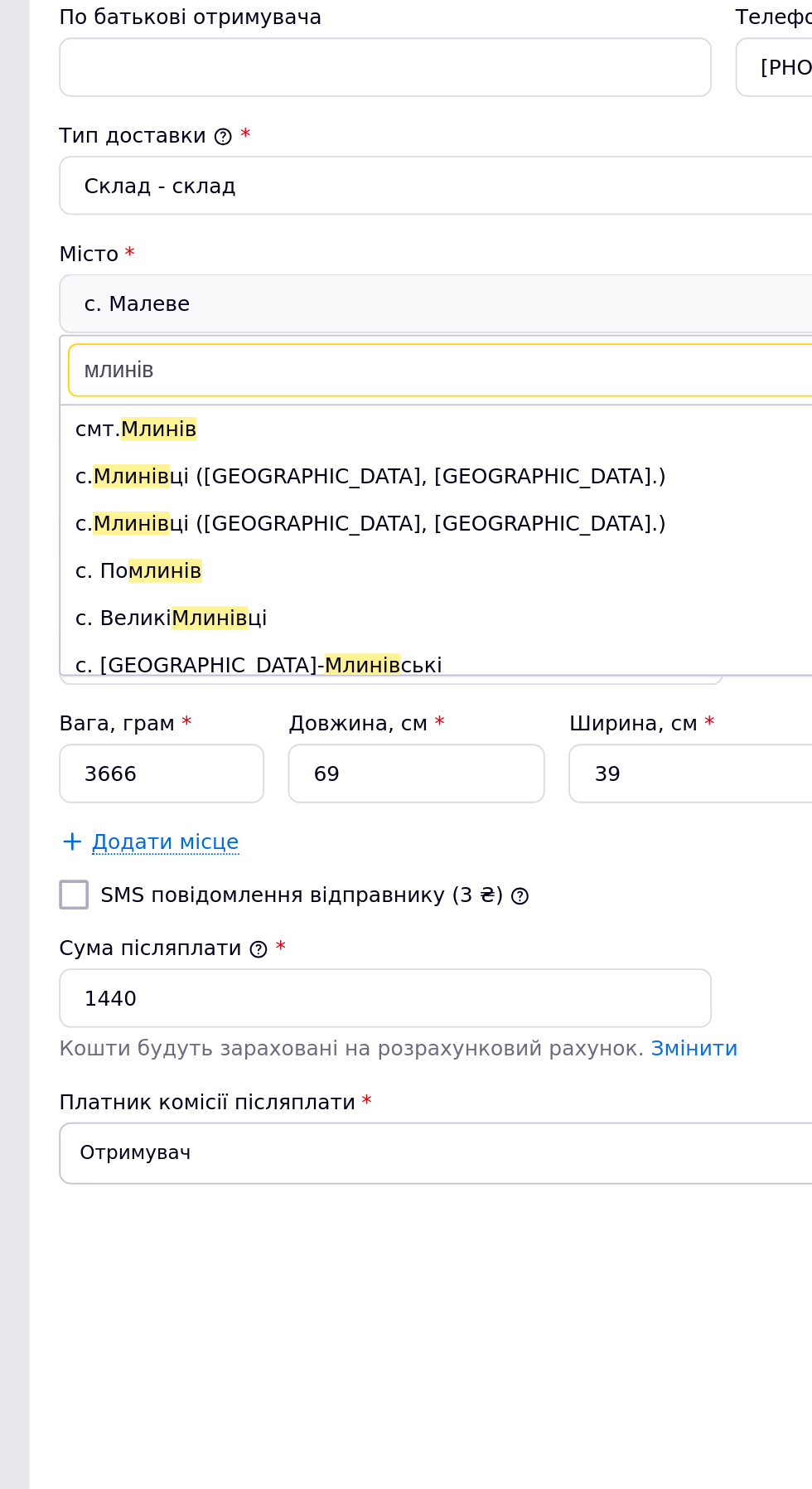
click at [77, 570] on span "Млинів" at bounding box center [89, 571] width 42 height 13
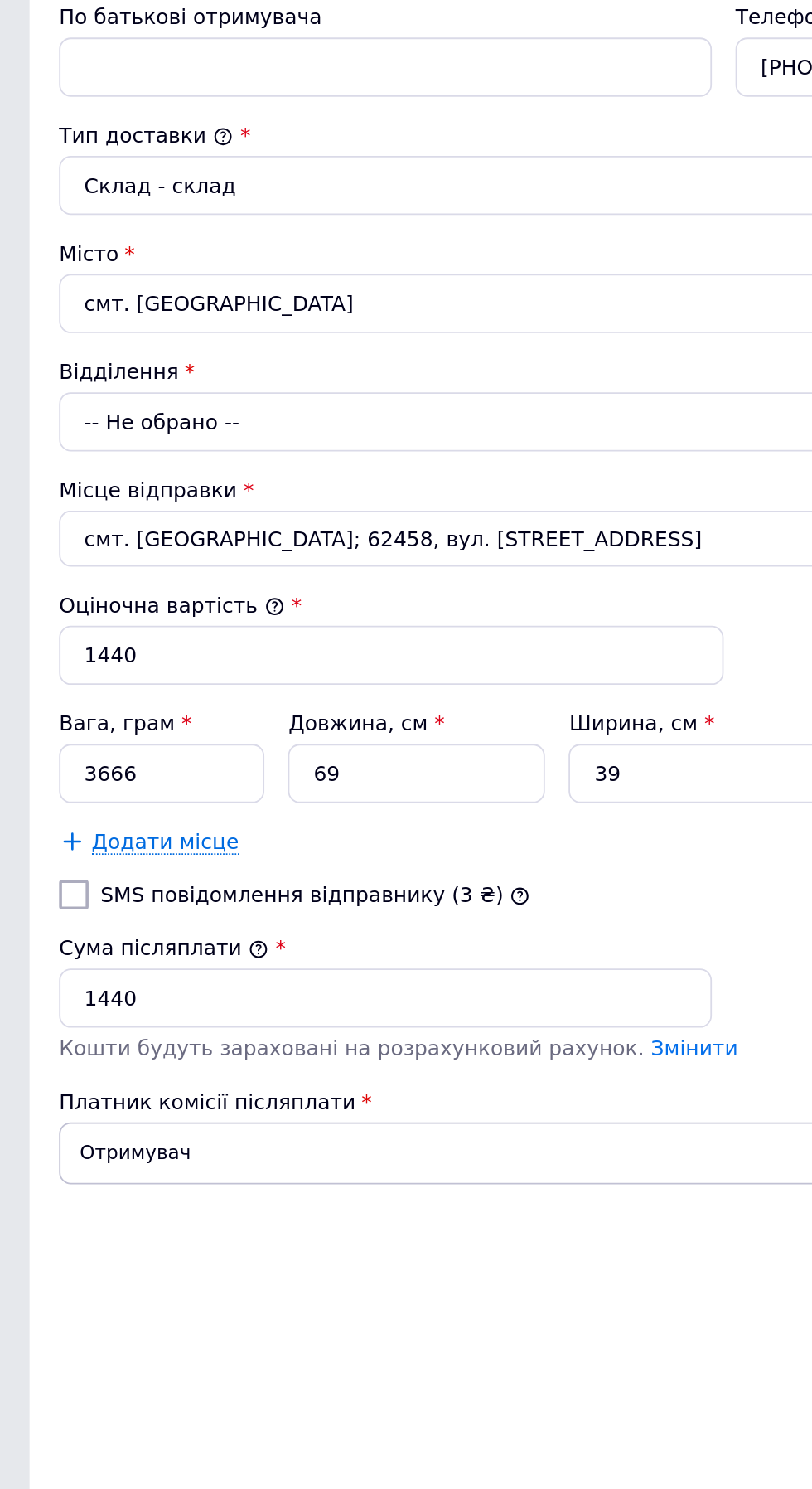
click at [71, 565] on div "-- Не обрано --" at bounding box center [406, 567] width 746 height 33
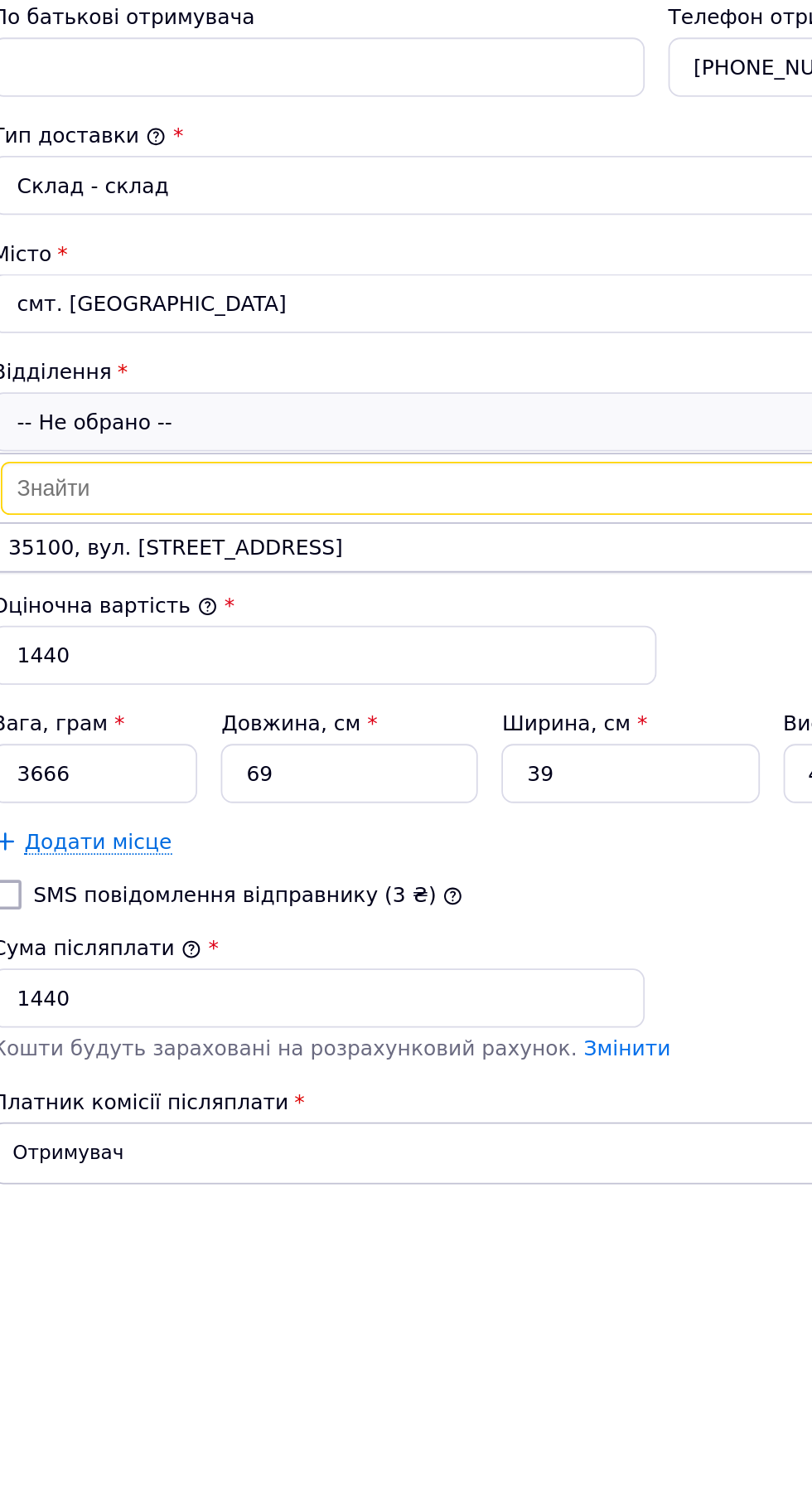
click at [90, 631] on li "35100, вул. [STREET_ADDRESS]" at bounding box center [406, 637] width 744 height 27
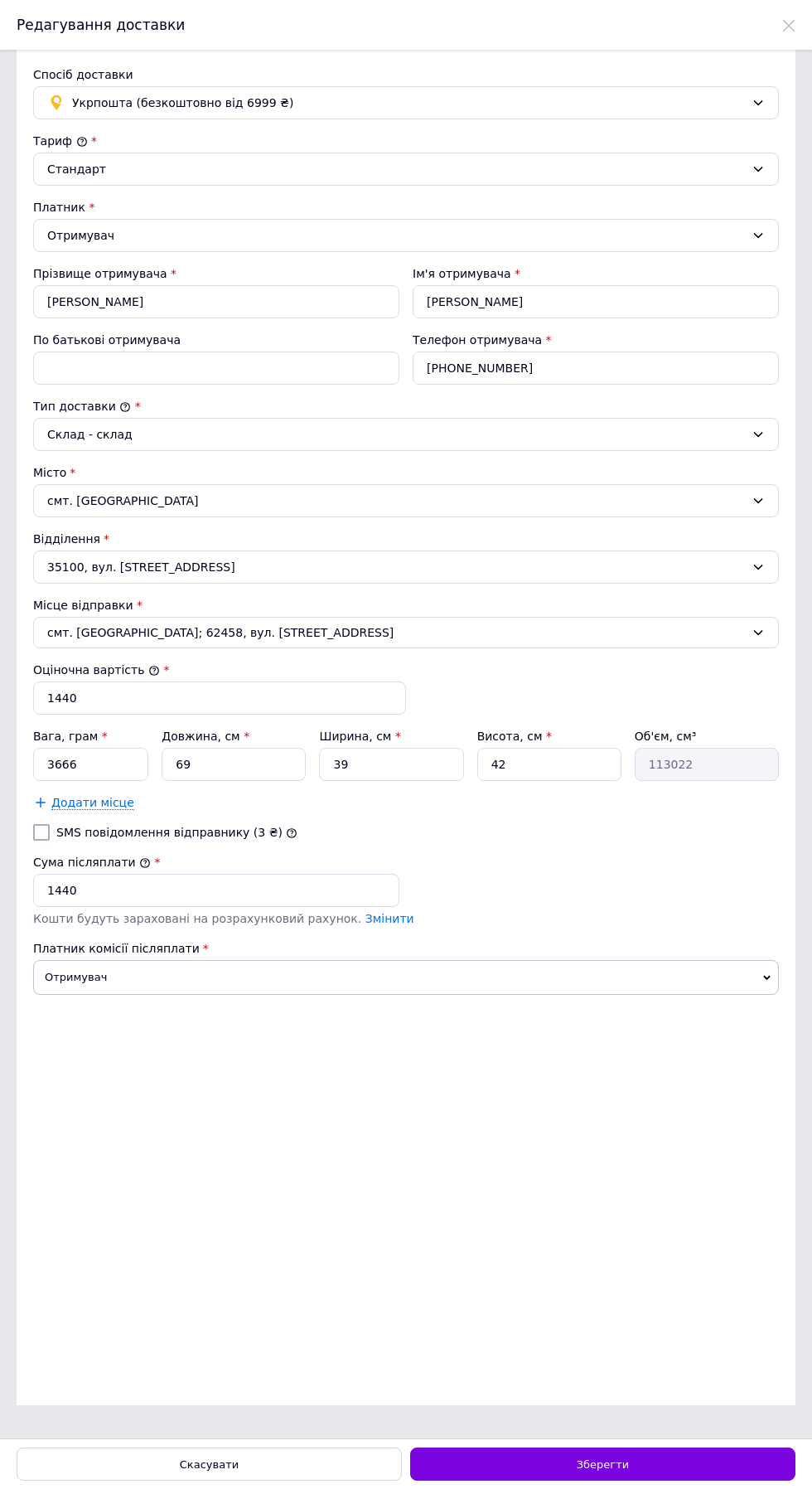
click at [606, 1475] on div "Зберегти" at bounding box center [603, 1464] width 385 height 33
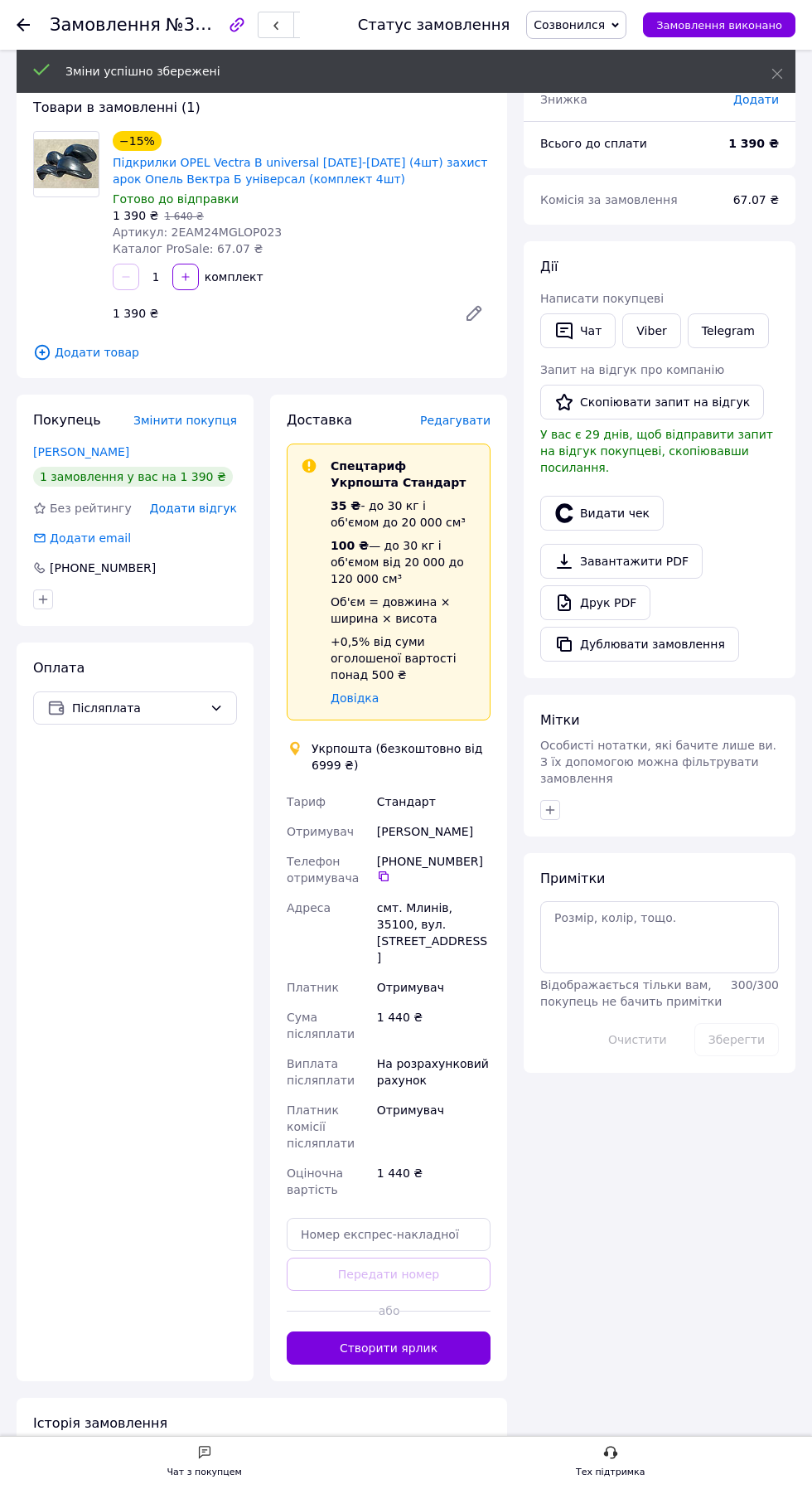
scroll to position [162, 0]
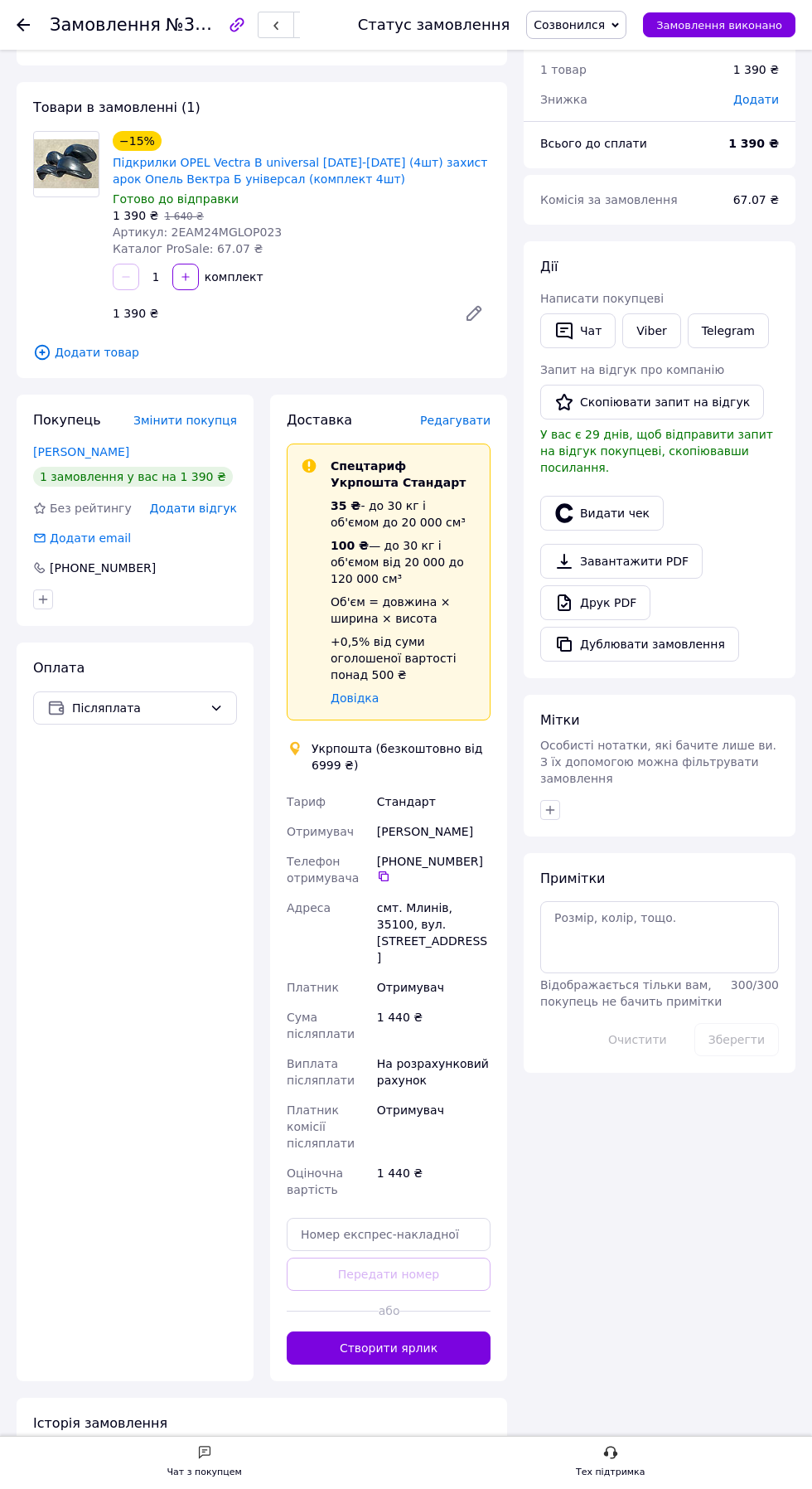
click at [395, 1331] on button "Створити ярлик" at bounding box center [388, 1348] width 204 height 33
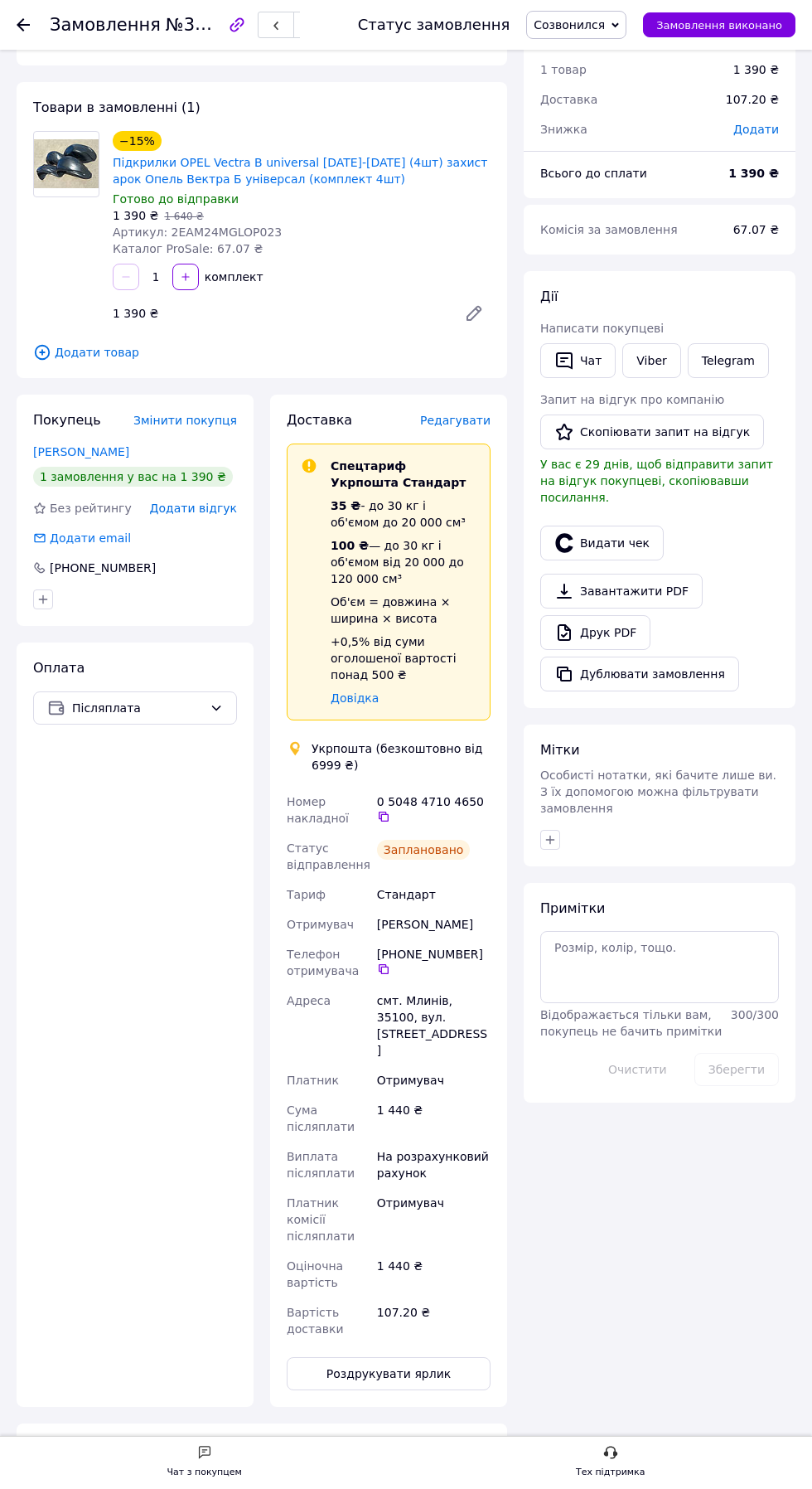
click at [390, 810] on icon at bounding box center [384, 816] width 13 height 13
